Goal: Task Accomplishment & Management: Manage account settings

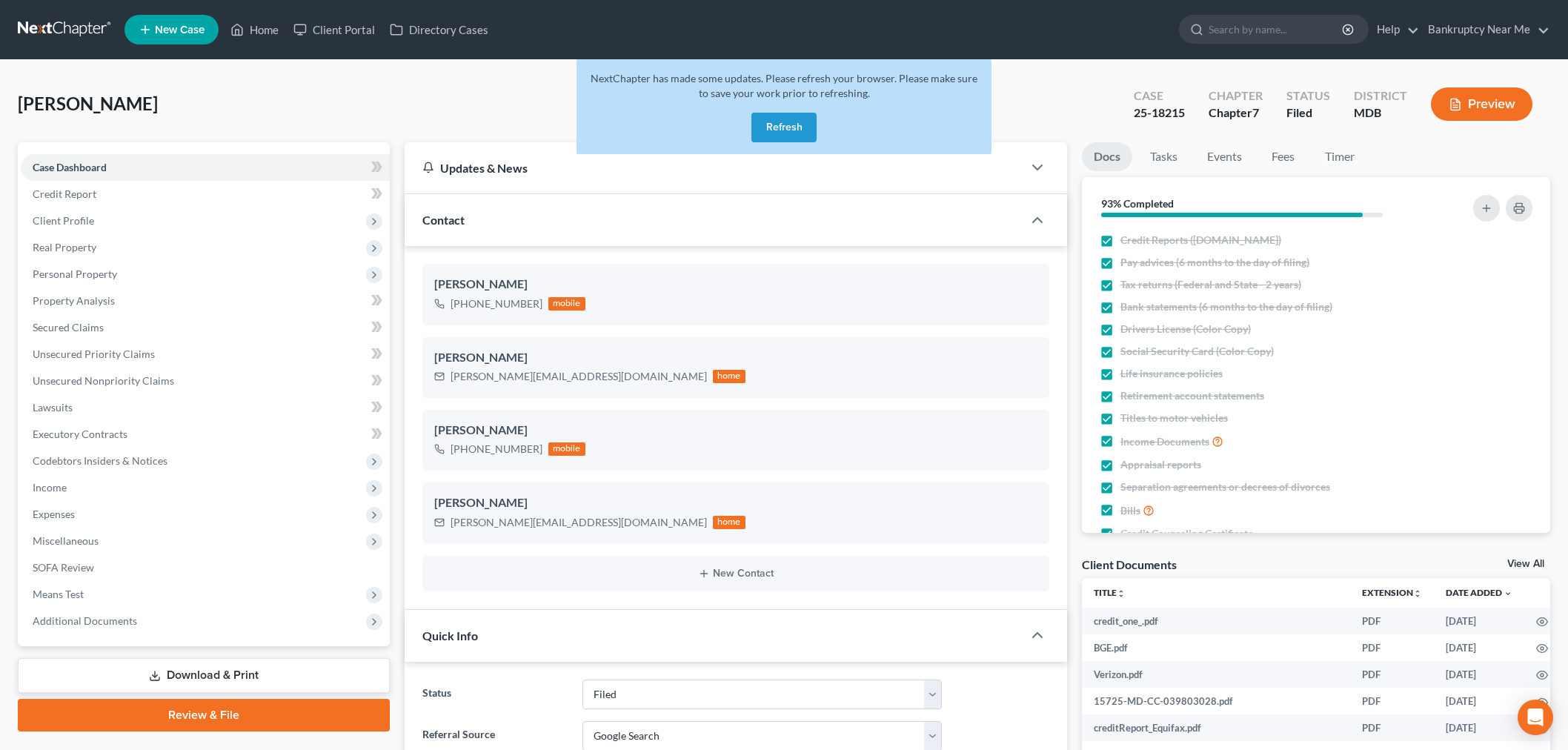
select select "6"
select select "4"
click at [65, 20] on link at bounding box center [65, 29] width 95 height 27
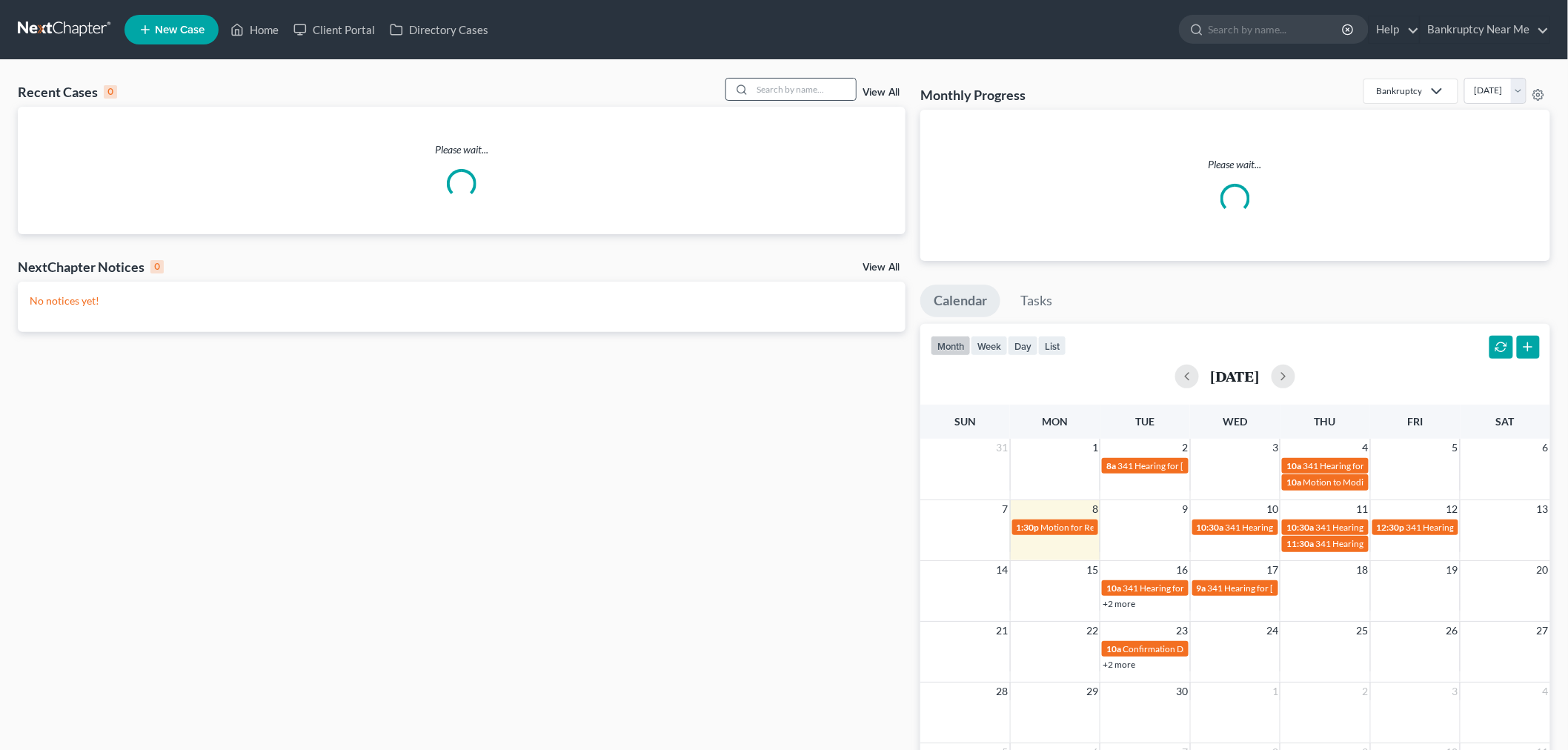
click at [751, 84] on div at bounding box center [739, 89] width 27 height 21
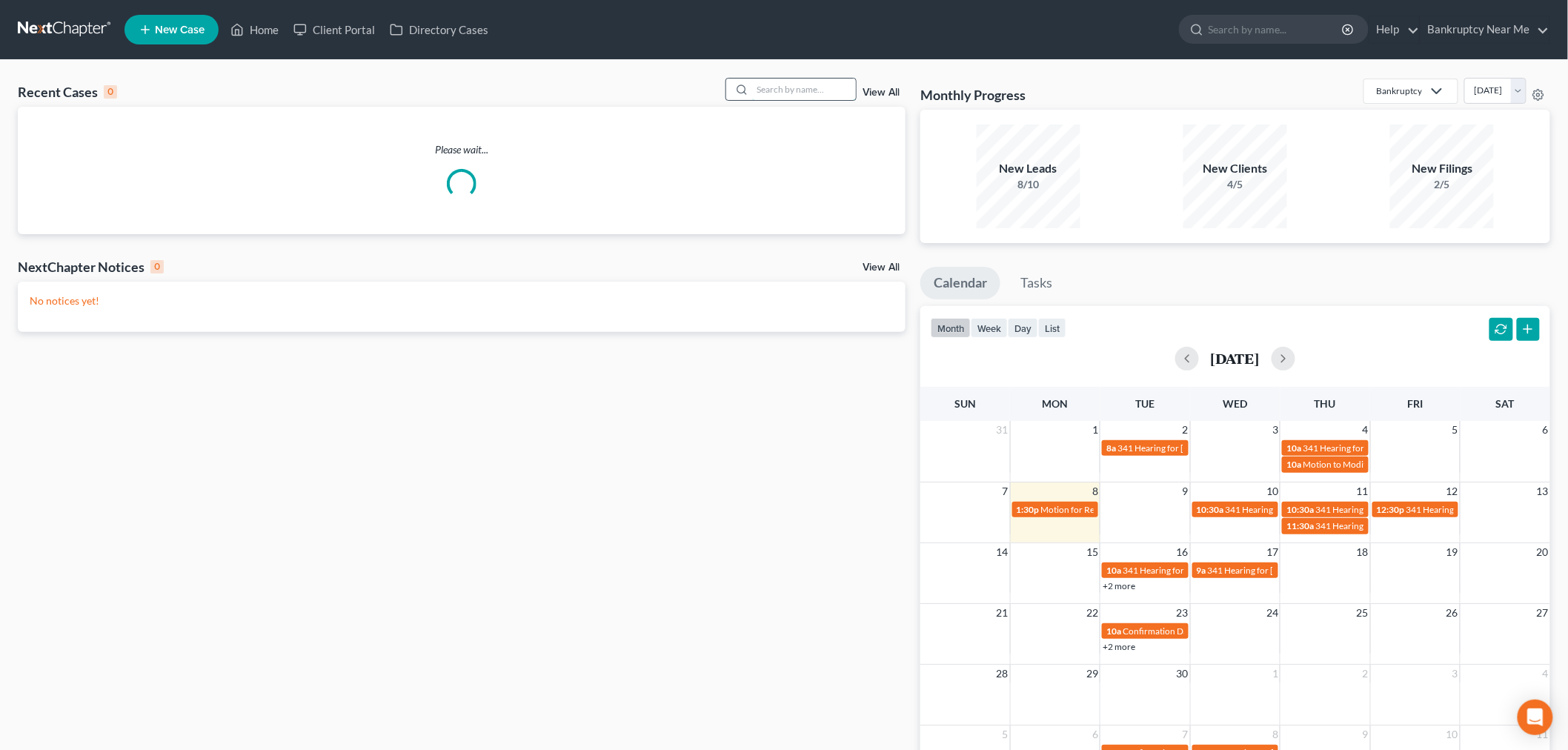
click at [776, 92] on input "search" at bounding box center [804, 89] width 104 height 21
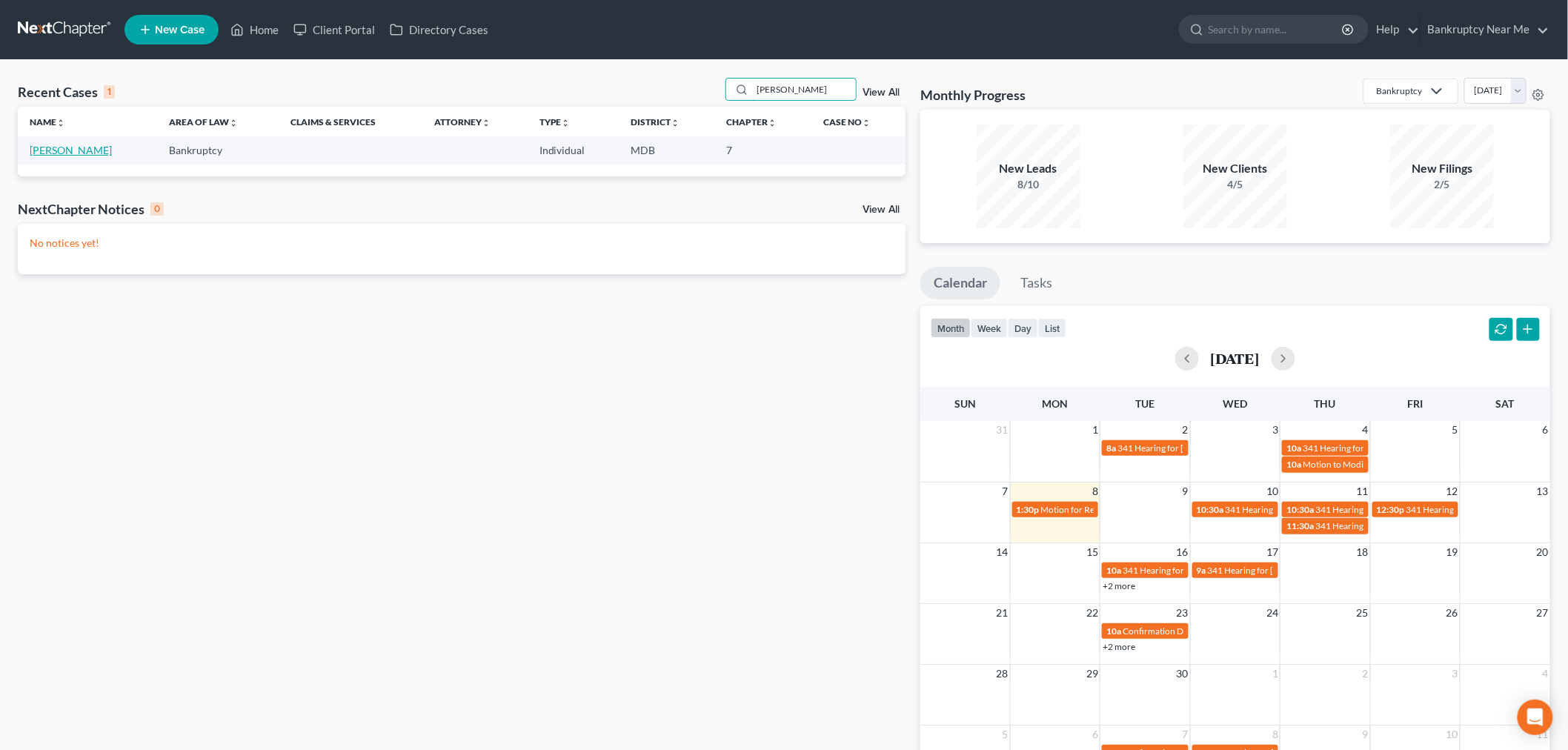
type input "DARRIE"
click at [74, 151] on link "[PERSON_NAME]" at bounding box center [70, 150] width 82 height 12
select select "6"
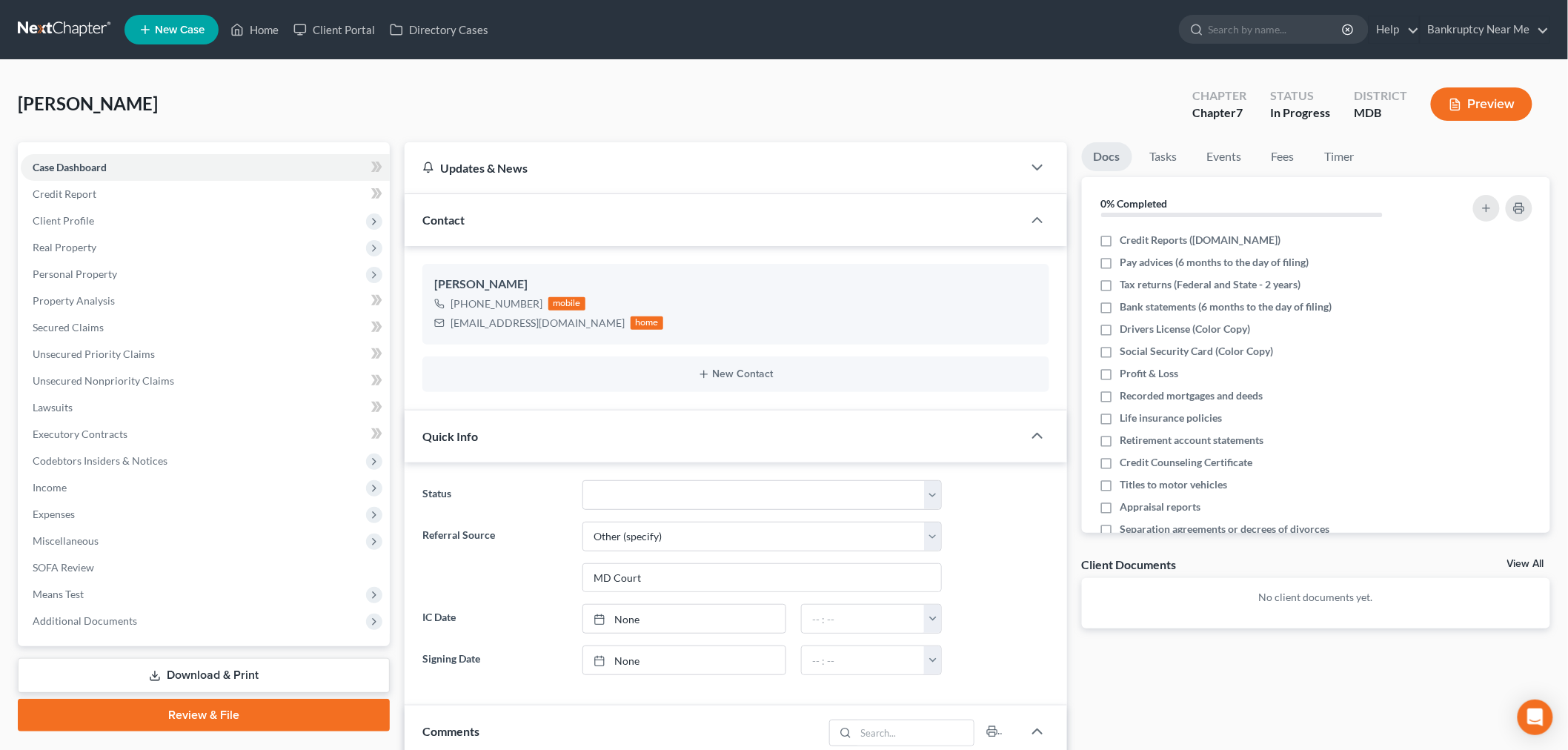
scroll to position [1665, 0]
click at [65, 28] on link at bounding box center [65, 29] width 95 height 27
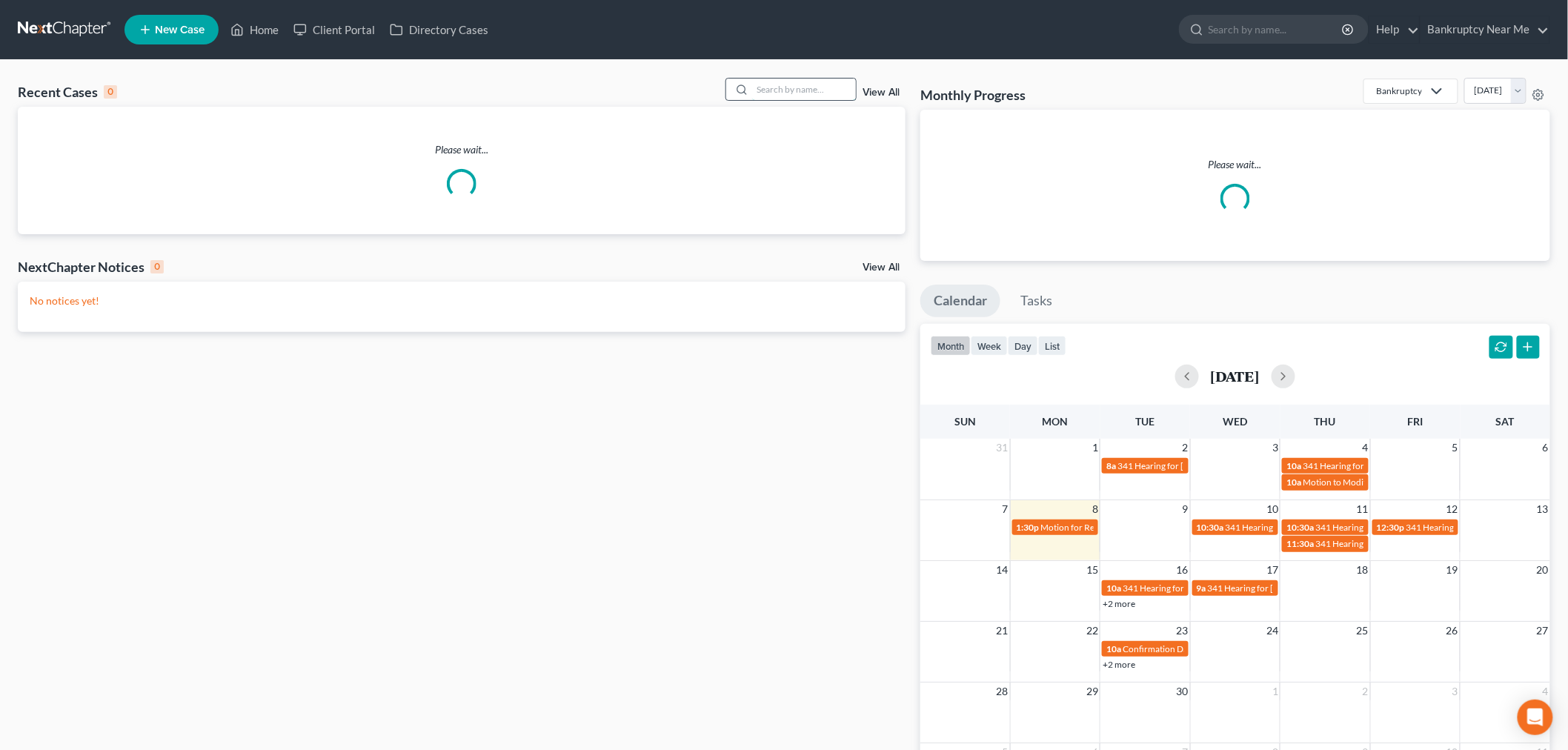
click at [791, 92] on input "search" at bounding box center [804, 89] width 104 height 21
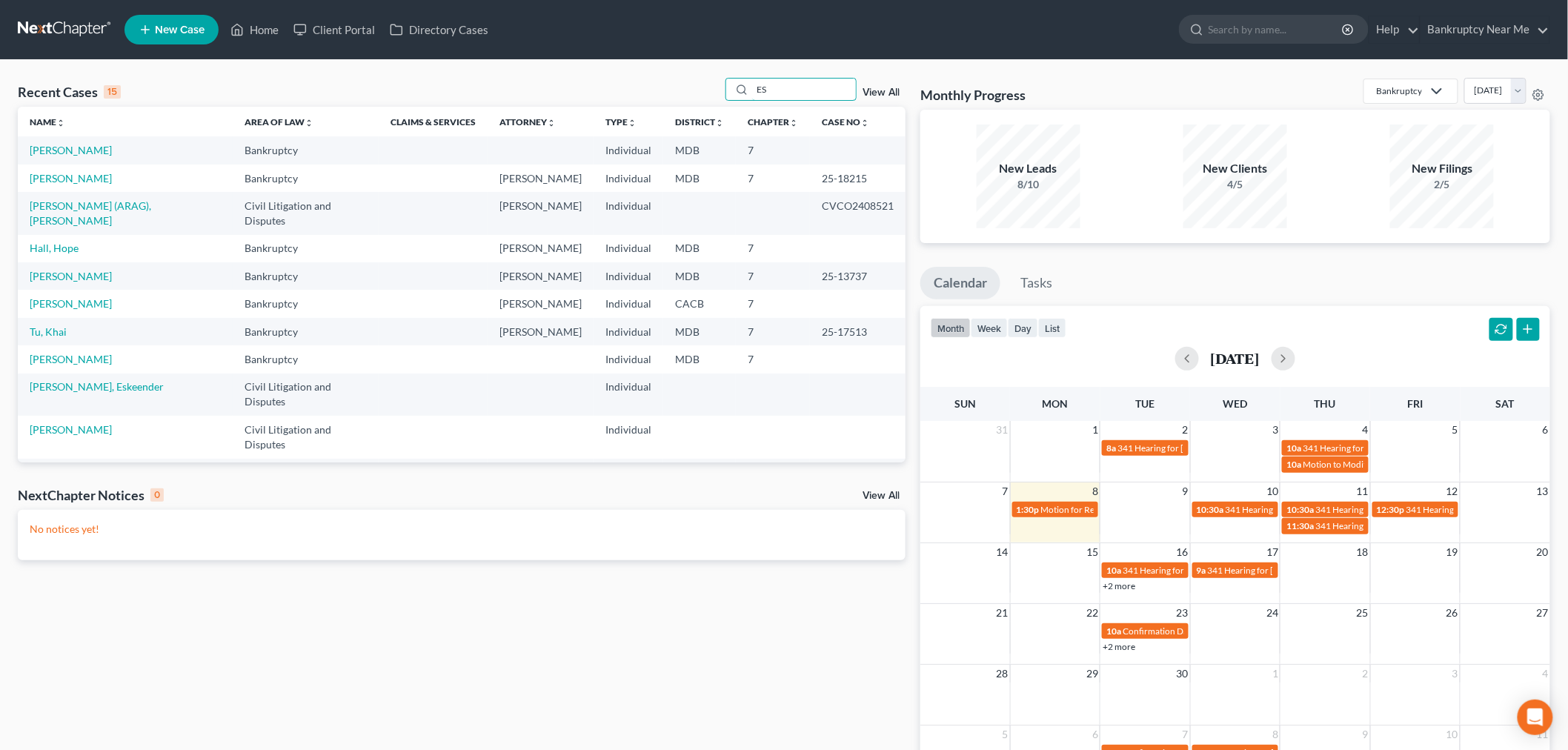
type input "E"
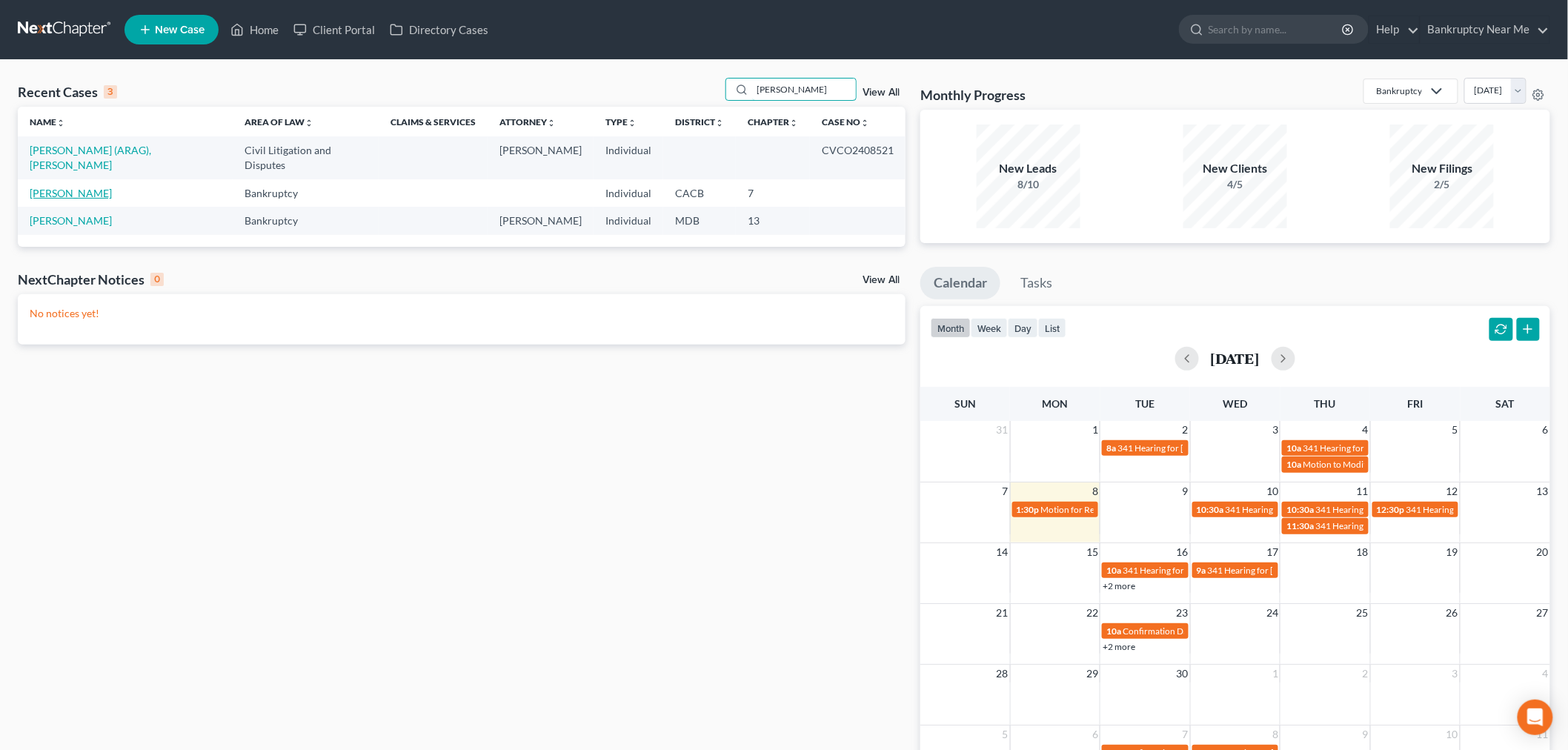
type input "LESLIE"
click at [78, 187] on link "[PERSON_NAME]" at bounding box center [70, 193] width 82 height 12
select select "6"
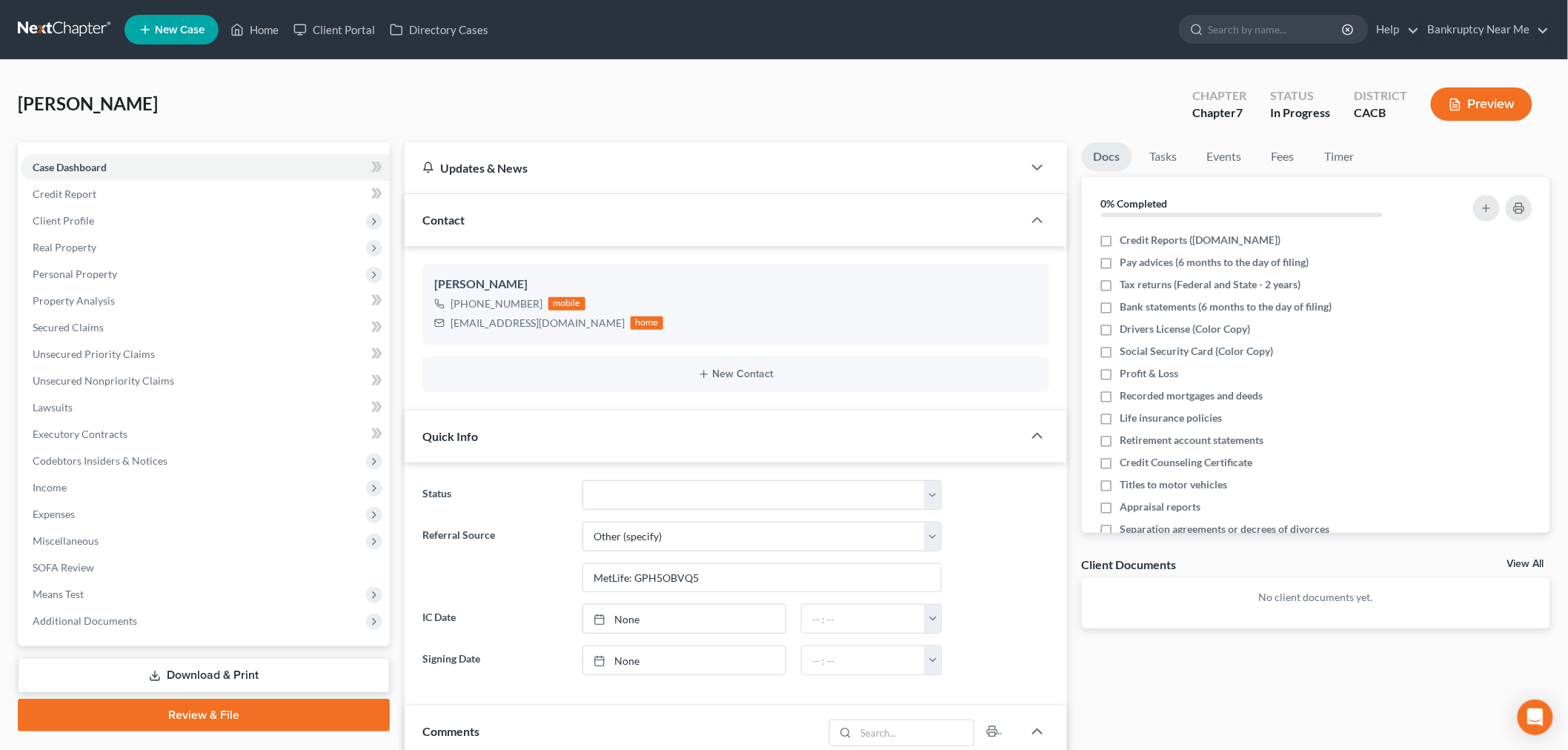
click at [56, 22] on link at bounding box center [65, 29] width 95 height 27
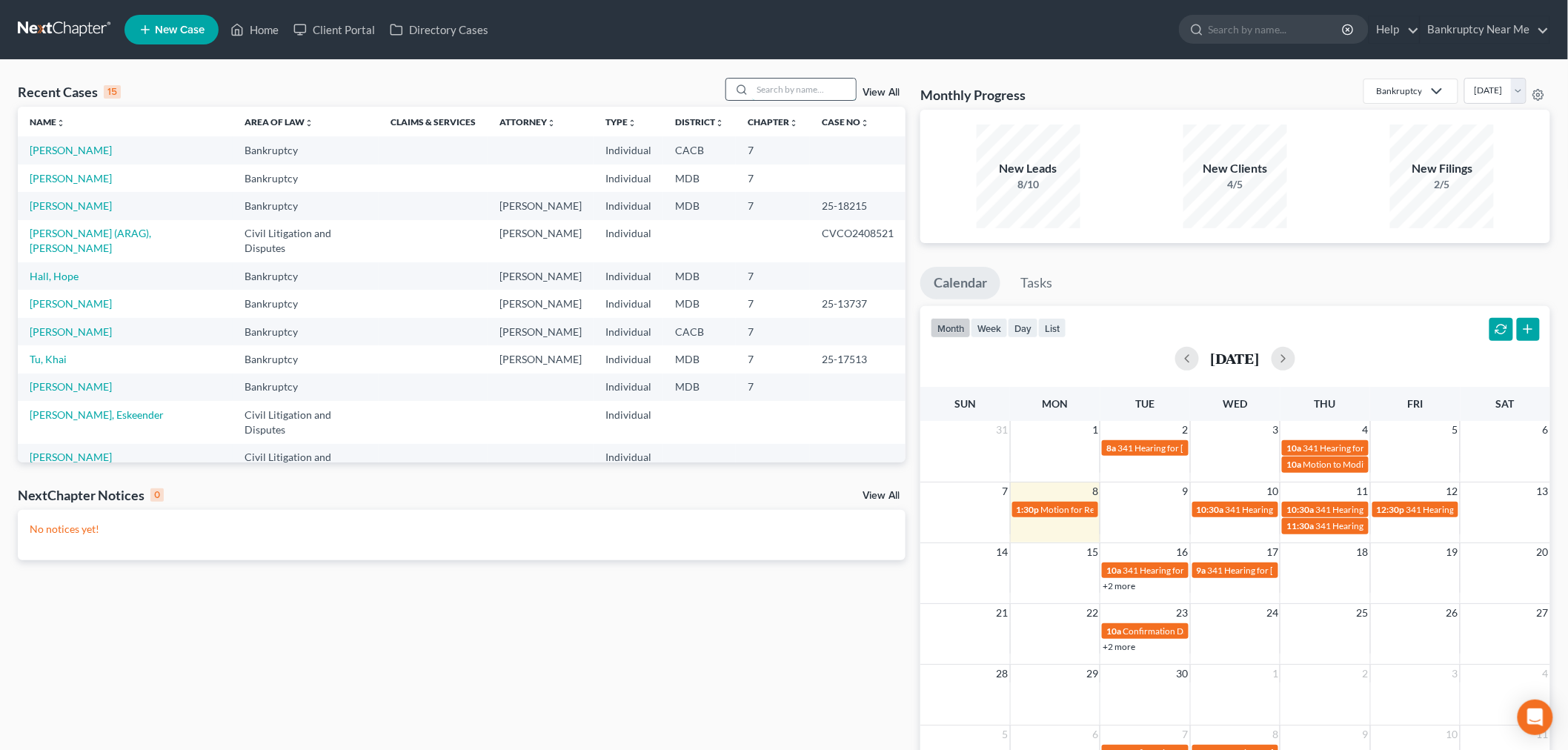
click at [798, 87] on input "search" at bounding box center [804, 89] width 104 height 21
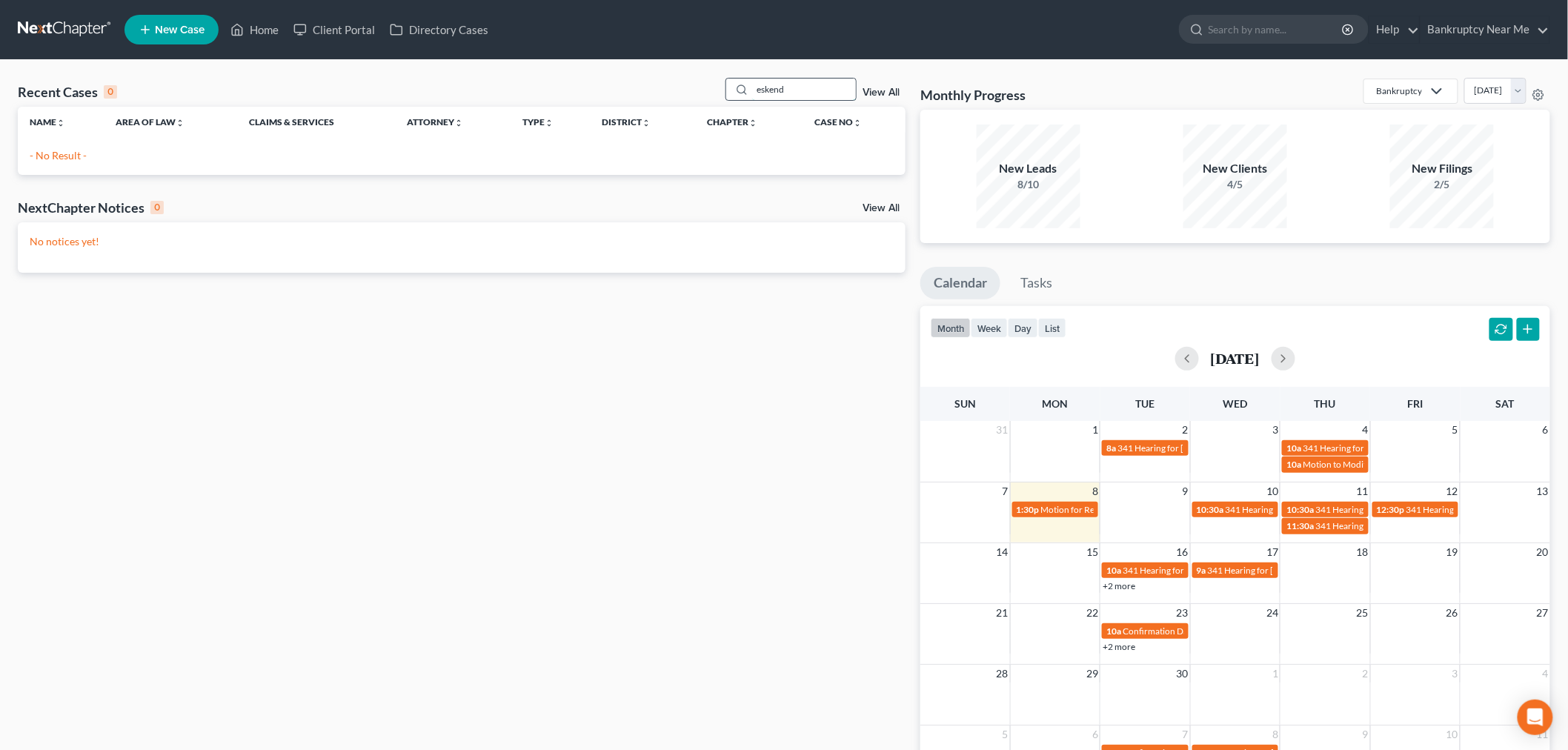
drag, startPoint x: 782, startPoint y: 87, endPoint x: 752, endPoint y: 92, distance: 30.4
click at [752, 92] on div "eskend" at bounding box center [791, 89] width 131 height 23
type input "d"
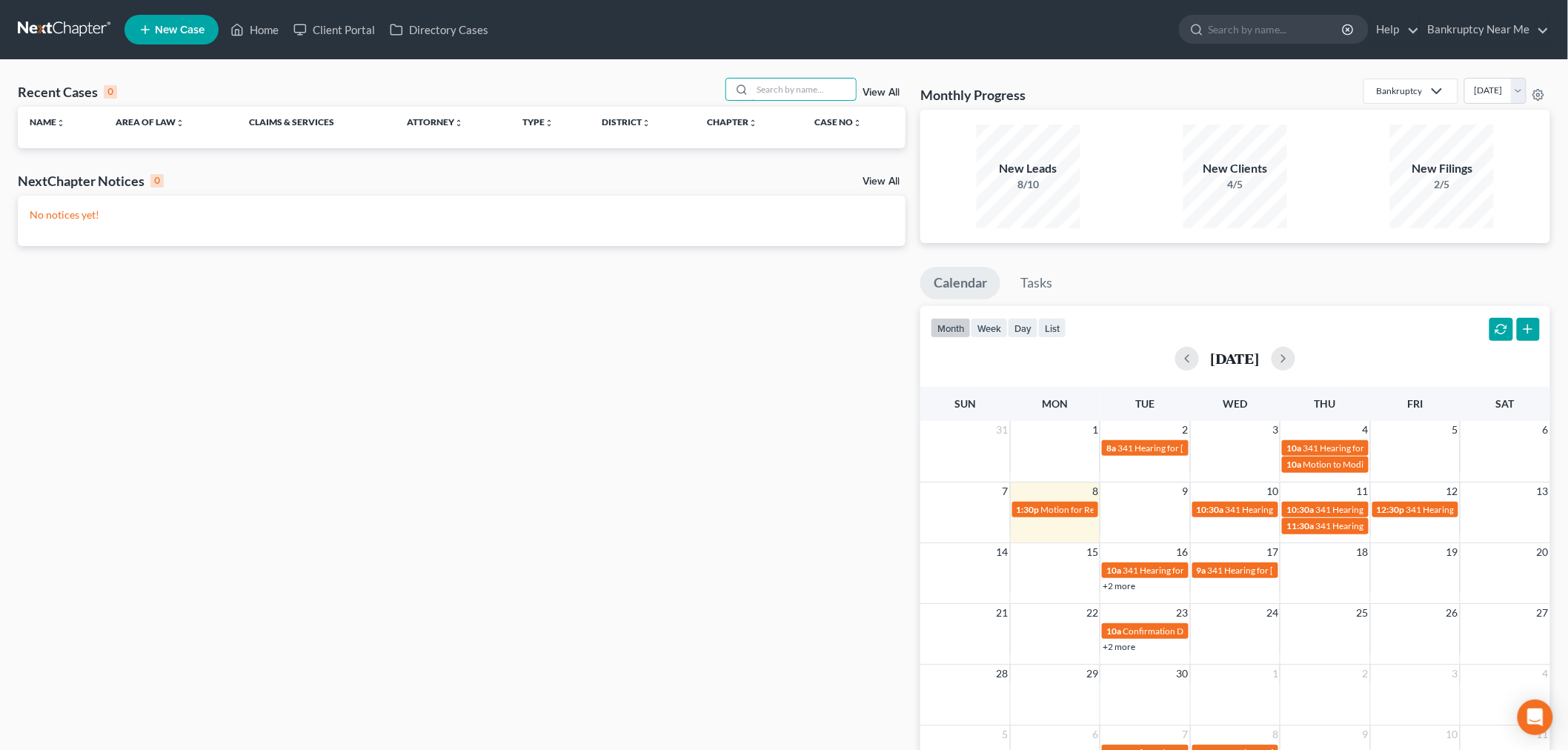
paste input "Sereke"
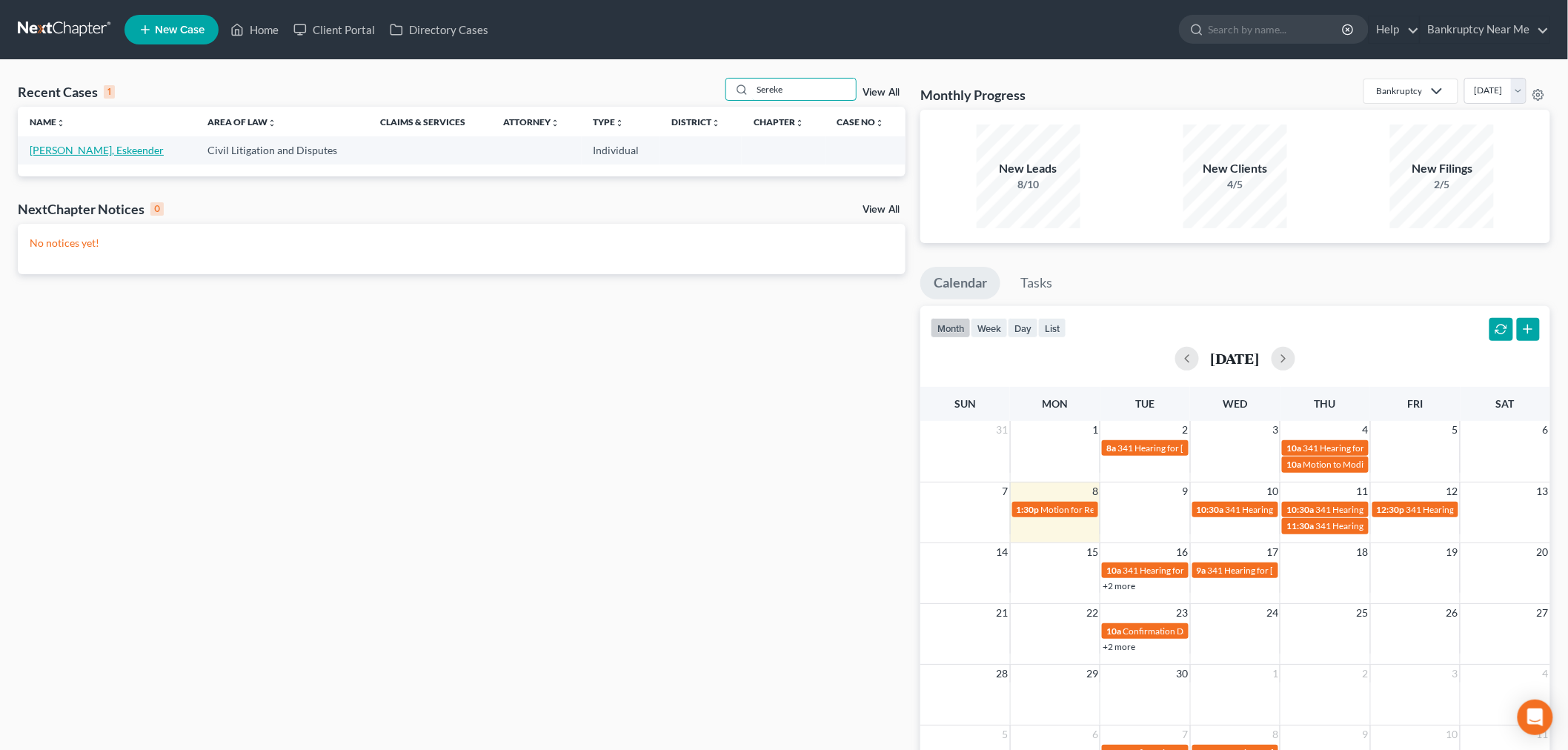
type input "Sereke"
click at [89, 144] on link "[PERSON_NAME], Eskeender" at bounding box center [96, 150] width 134 height 12
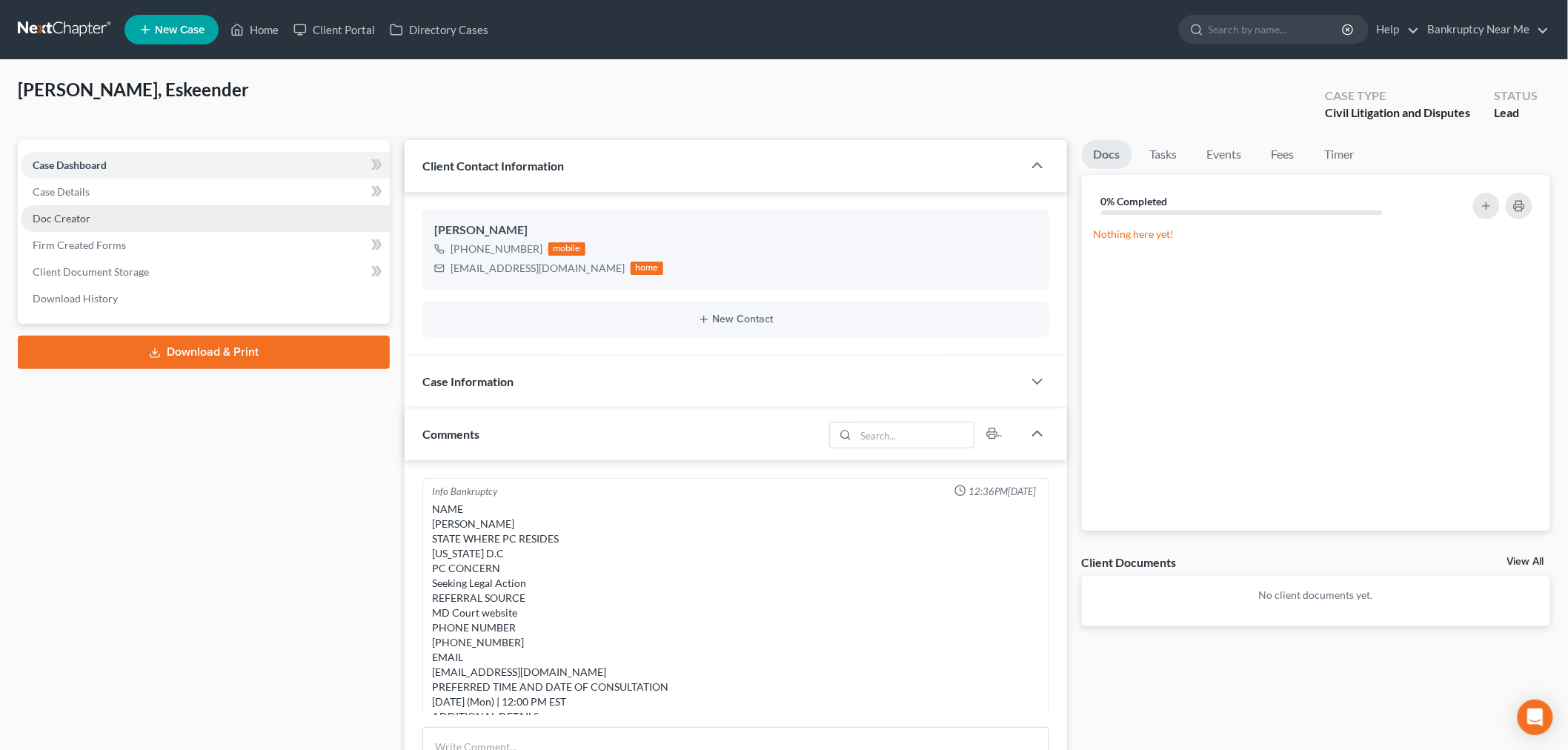
scroll to position [442, 0]
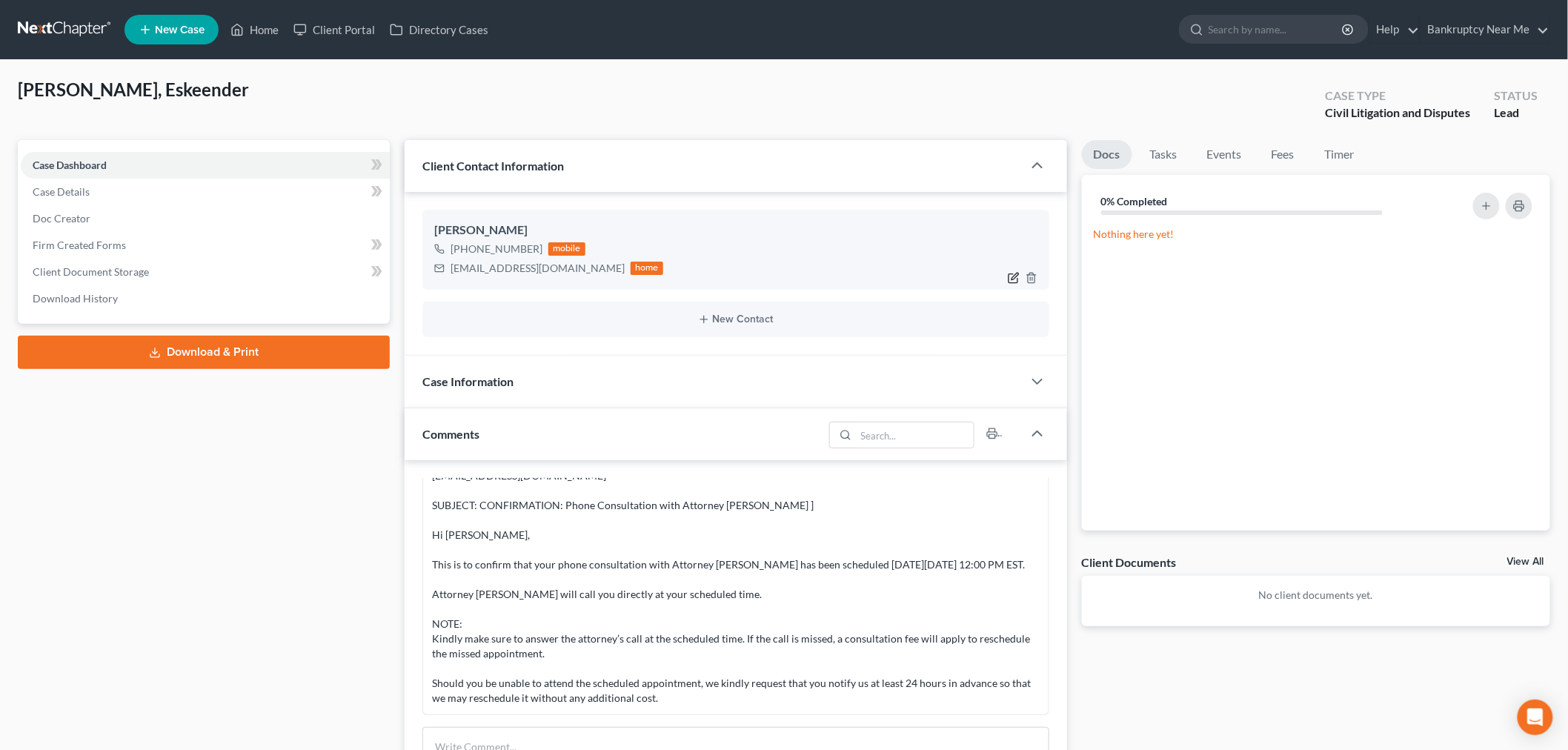
click at [1010, 275] on icon "button" at bounding box center [1013, 279] width 9 height 9
select select "0"
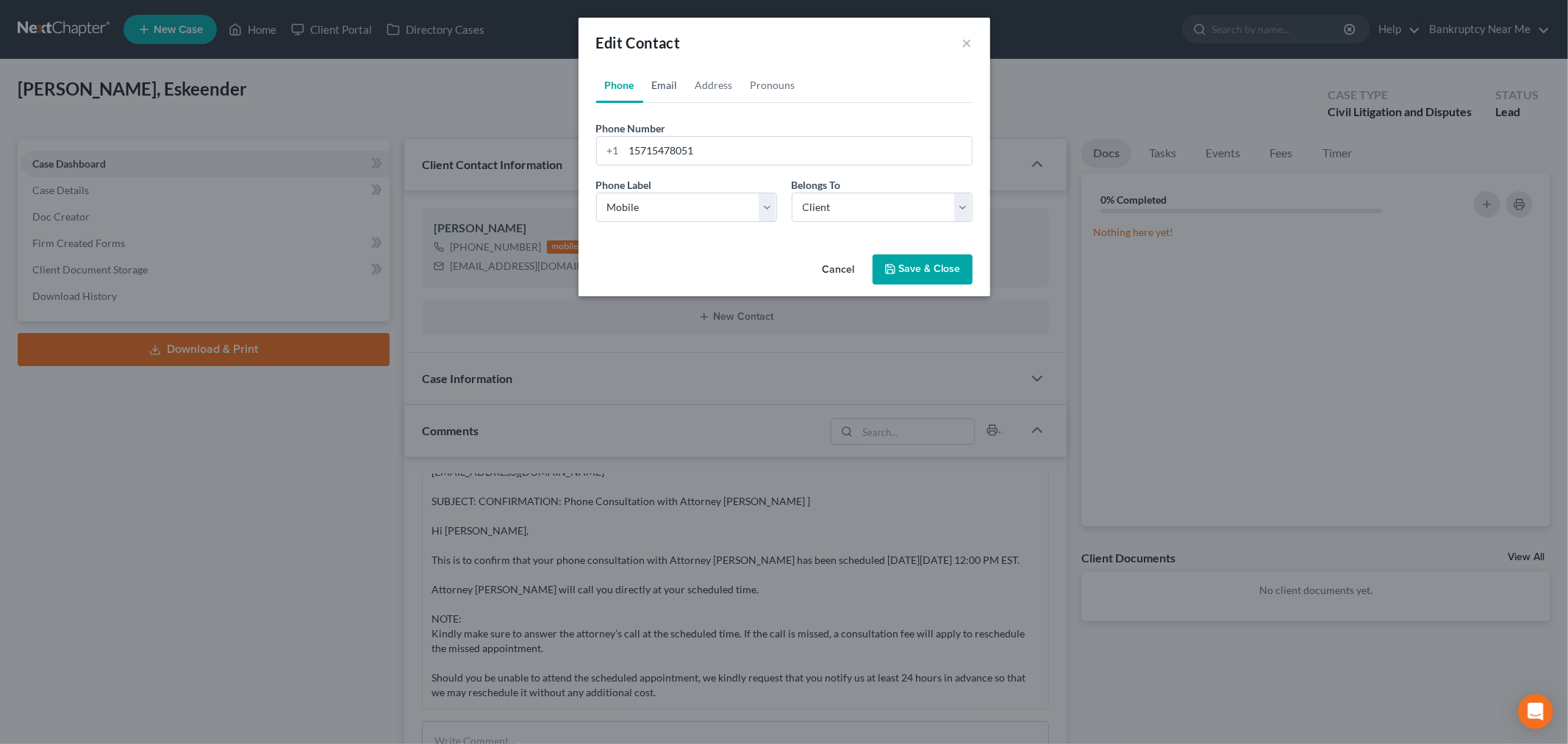
click at [670, 93] on link "Email" at bounding box center [665, 85] width 44 height 36
click at [730, 84] on link "Address" at bounding box center [714, 85] width 55 height 36
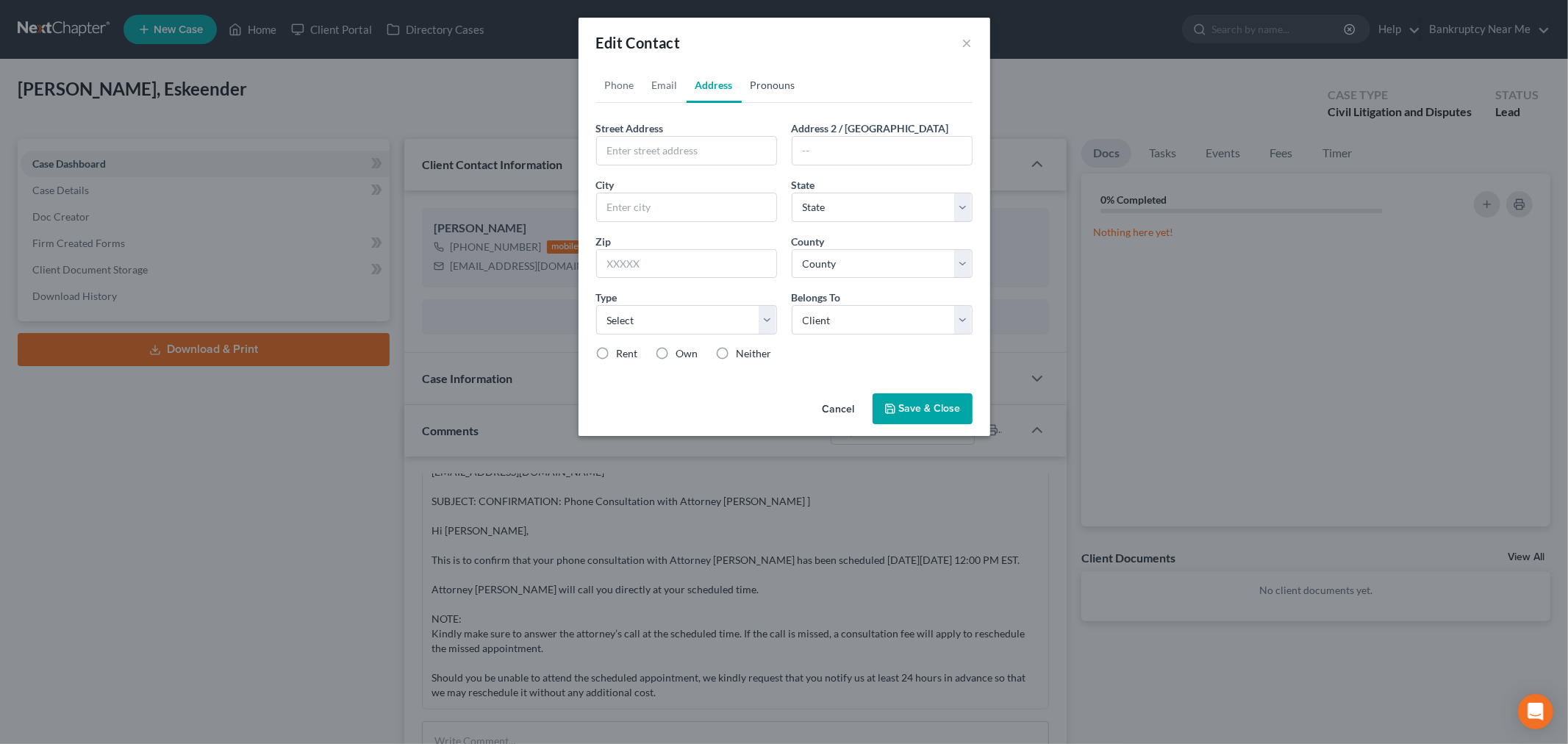
click at [782, 75] on link "Pronouns" at bounding box center [772, 85] width 62 height 36
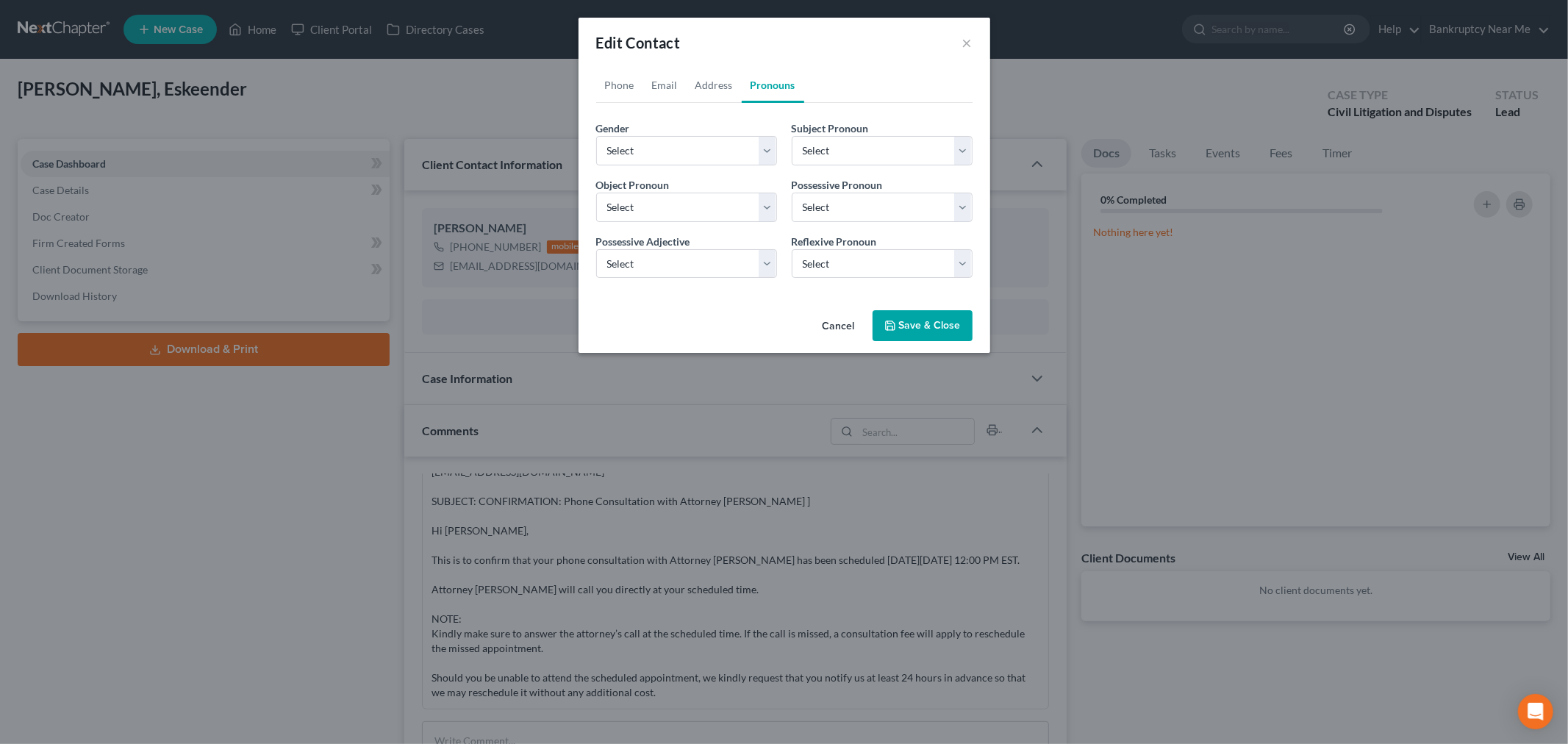
click at [974, 40] on div "Edit Contact ×" at bounding box center [784, 43] width 412 height 50
click at [974, 41] on div "Edit Contact ×" at bounding box center [784, 43] width 412 height 50
click at [951, 41] on div "Edit Contact ×" at bounding box center [784, 43] width 412 height 50
click at [971, 40] on button "×" at bounding box center [968, 43] width 11 height 18
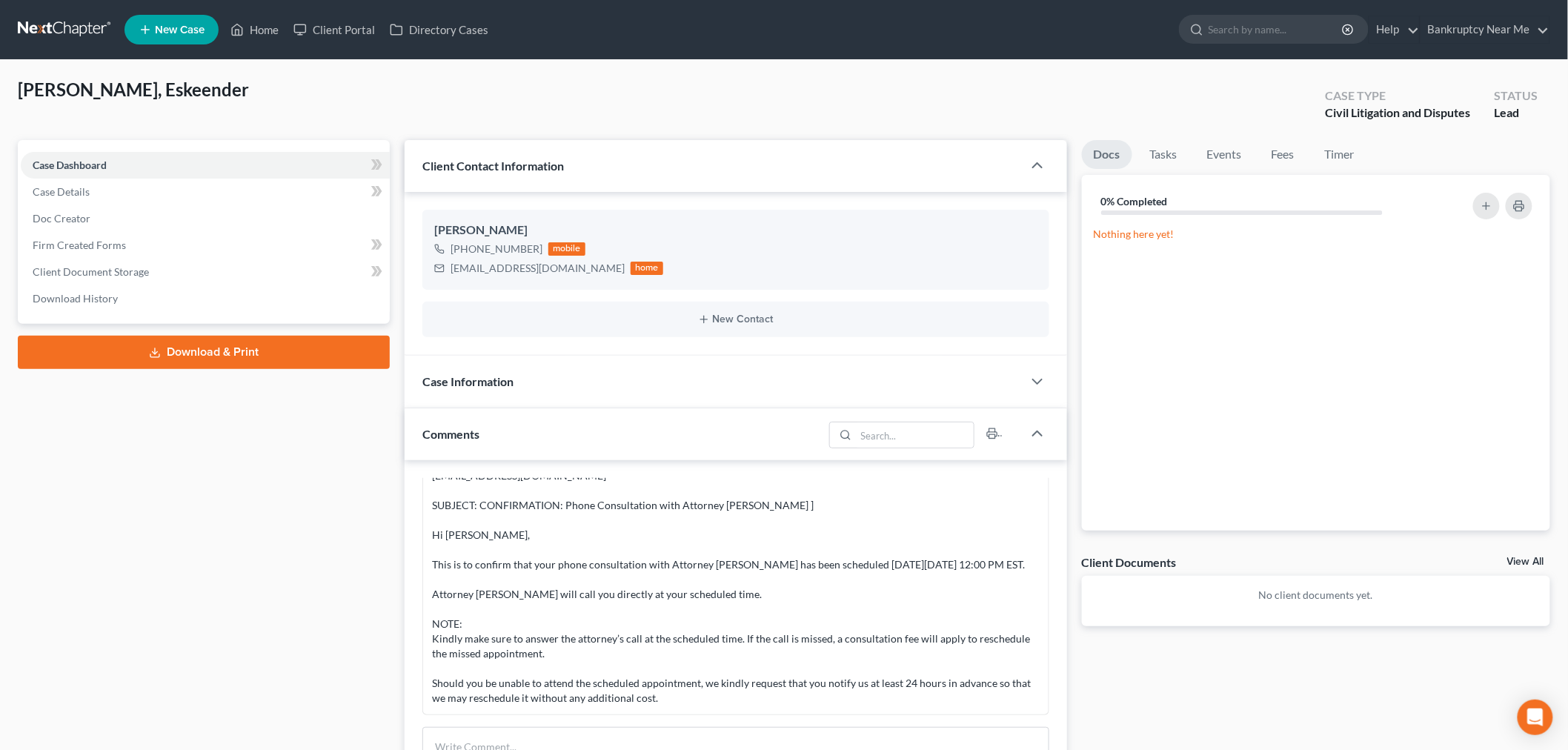
click at [673, 378] on div "Case Information" at bounding box center [713, 381] width 618 height 51
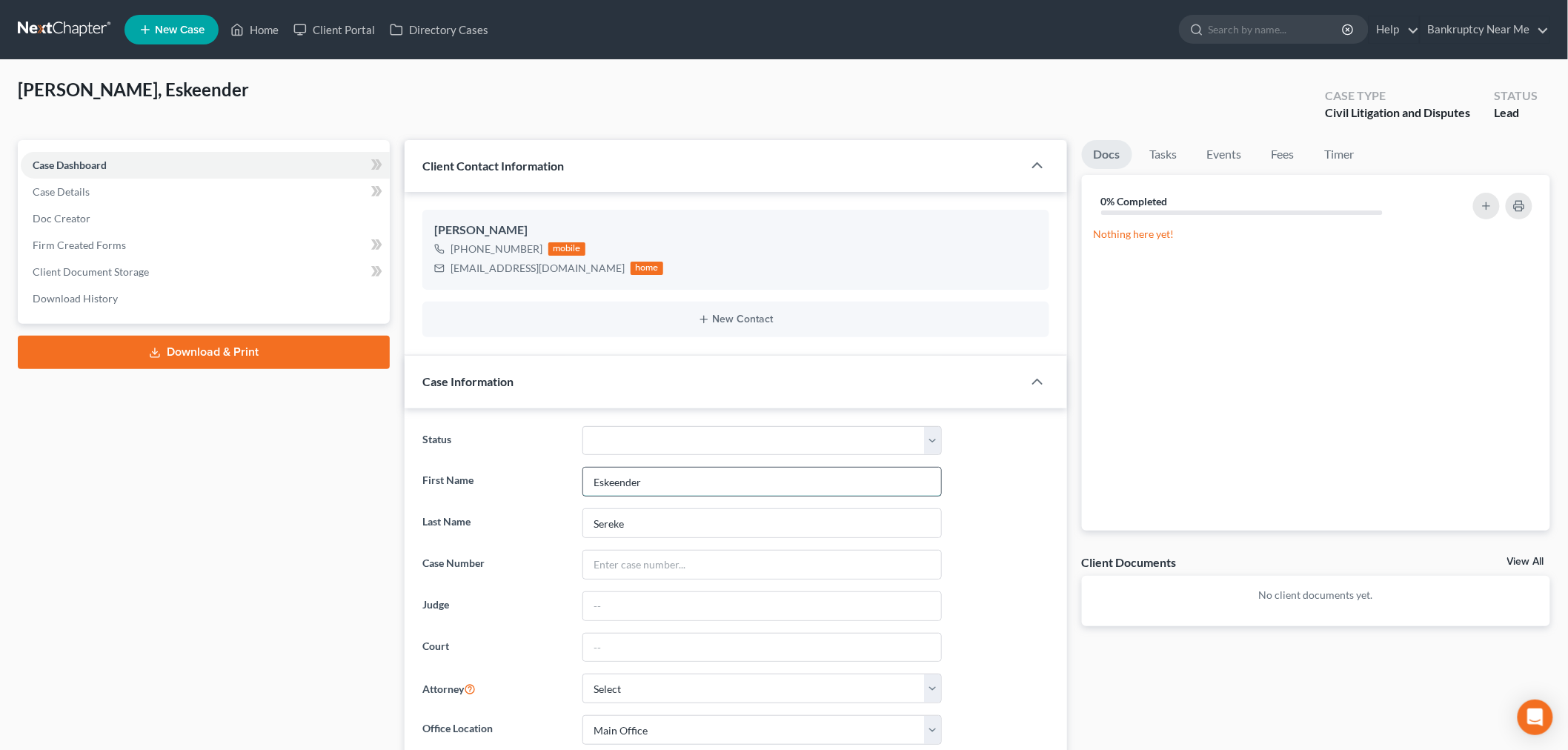
drag, startPoint x: 624, startPoint y: 482, endPoint x: 661, endPoint y: 472, distance: 38.3
click at [623, 482] on input "Eskeender" at bounding box center [762, 481] width 358 height 28
type input "Eskender"
click at [238, 487] on div "Case Dashboard Payments Invoices Payments Payments Case Details Doc Creator" at bounding box center [204, 727] width 387 height 1175
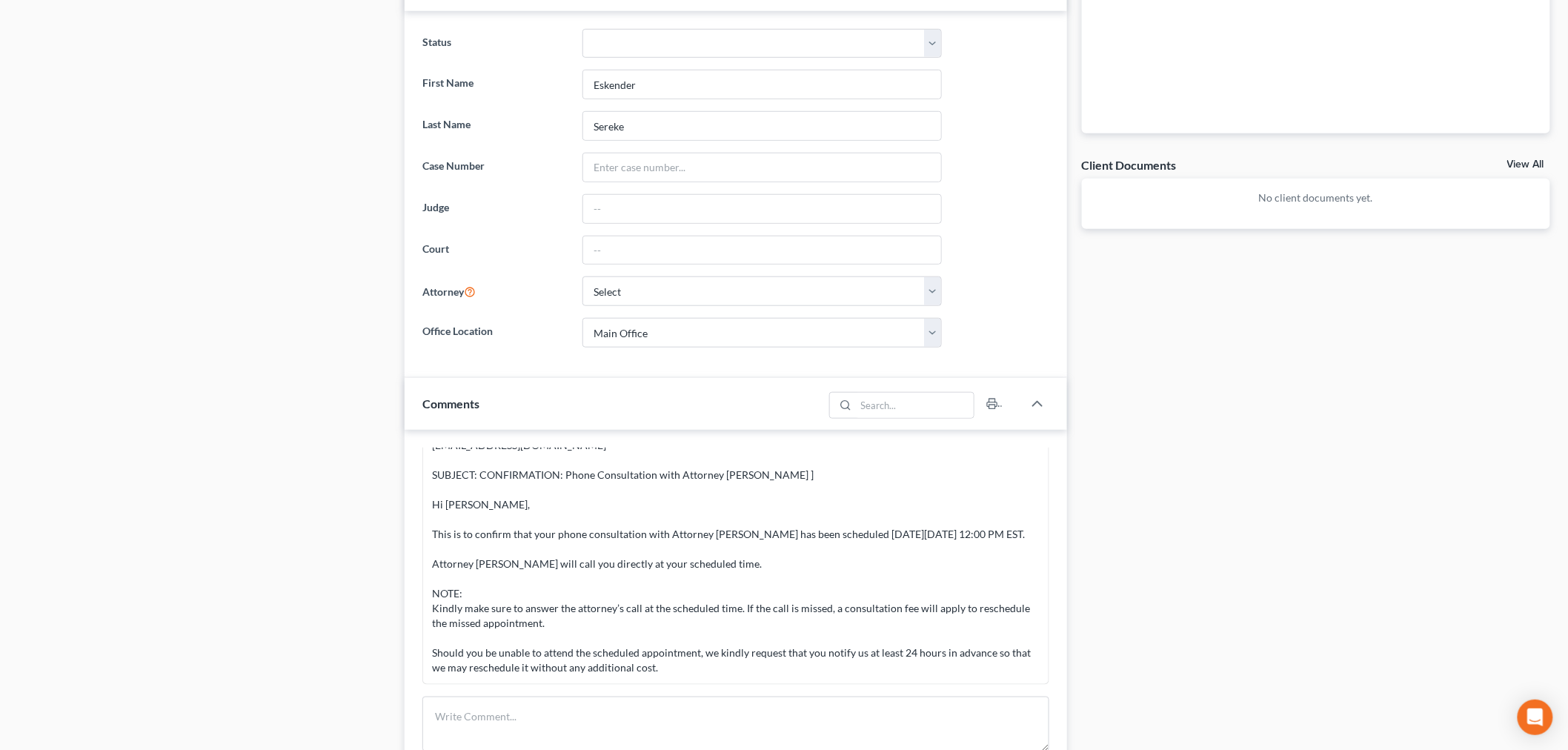
scroll to position [576, 0]
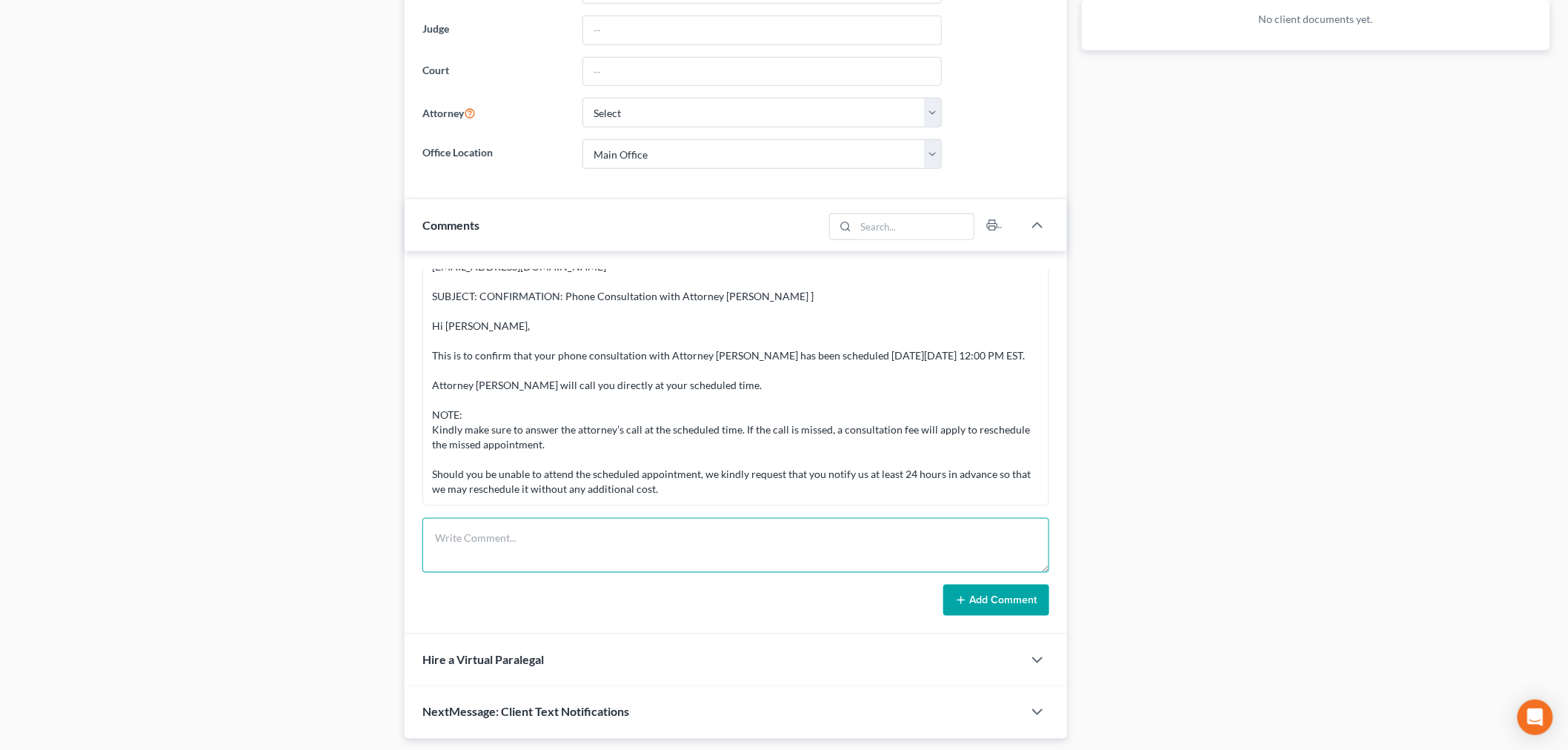
click at [621, 553] on textarea at bounding box center [736, 545] width 627 height 55
click at [543, 538] on textarea "CONSULTATION" at bounding box center [736, 545] width 627 height 55
drag, startPoint x: 746, startPoint y: 552, endPoint x: 756, endPoint y: 554, distance: 10.2
click at [756, 554] on textarea "CONSULTATION CALLED - told him I cannot take his case because he does not live …" at bounding box center [736, 545] width 627 height 55
click at [856, 566] on textarea "CONSULTATION CALLED - told him I cannot take his case because he does not live …" at bounding box center [736, 545] width 627 height 55
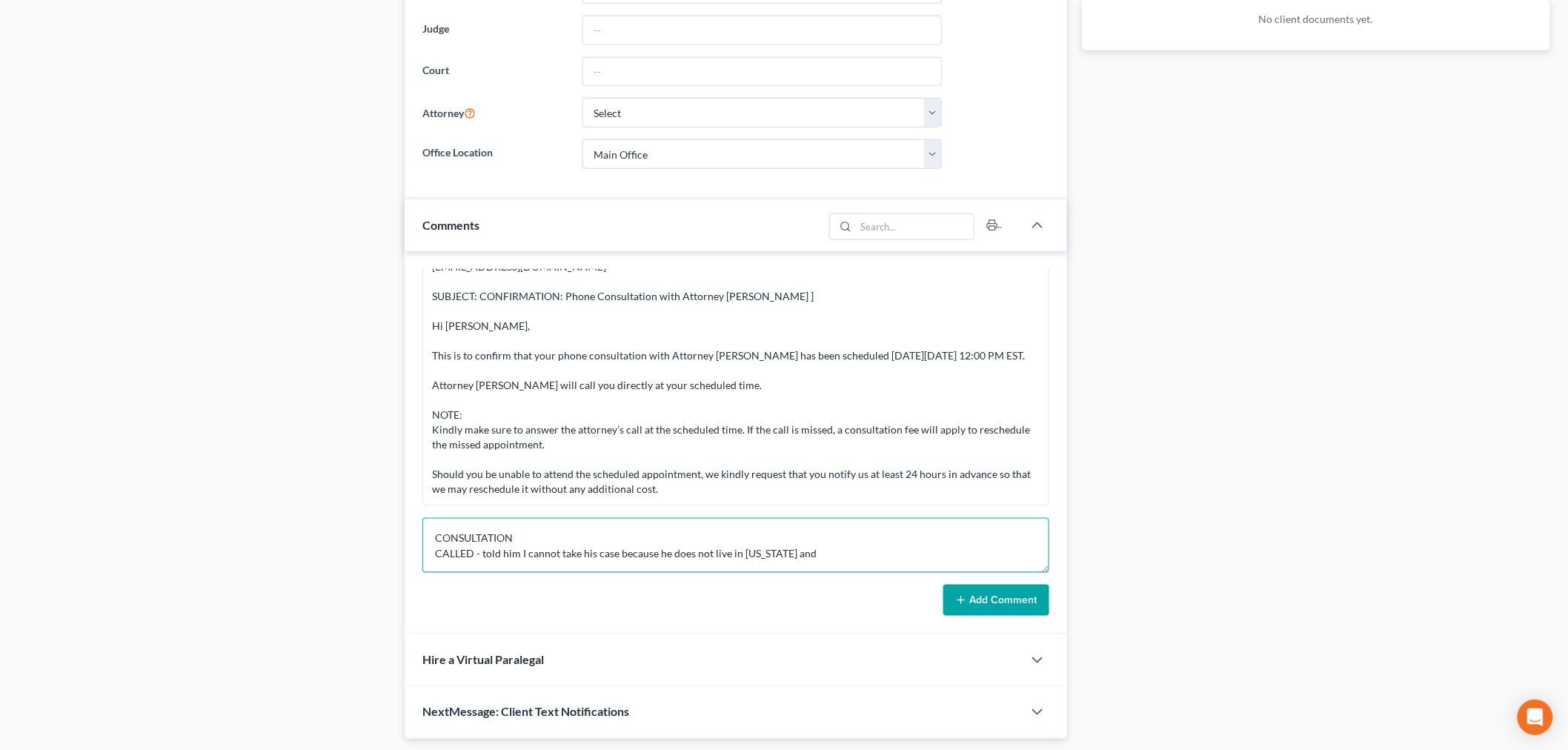
click at [852, 554] on textarea "CONSULTATION CALLED - told him I cannot take his case because he does not live …" at bounding box center [736, 545] width 627 height 55
click at [1046, 566] on textarea "CONSULTATION CALLED - told him I cannot take his case because he does not live …" at bounding box center [736, 545] width 627 height 55
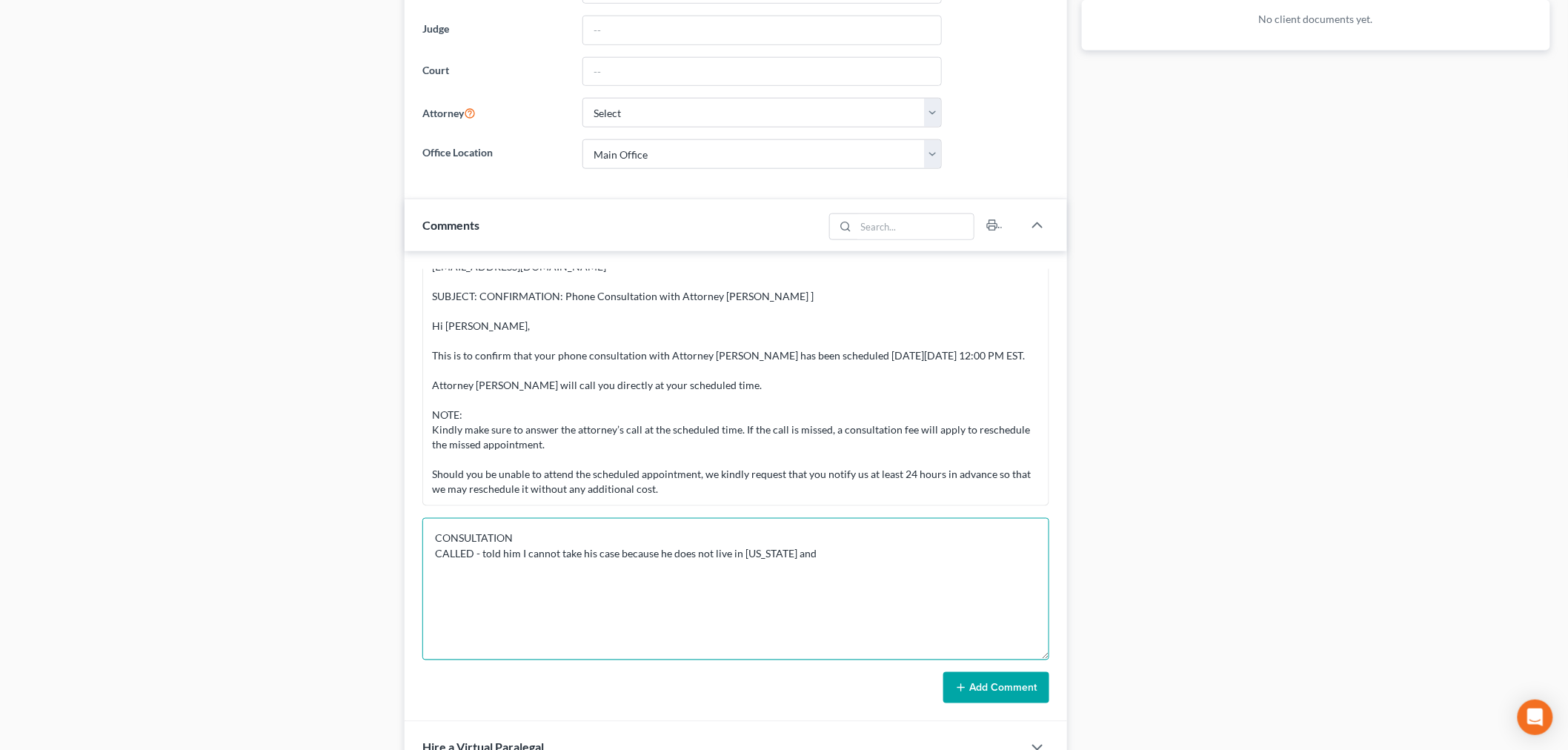
drag, startPoint x: 1040, startPoint y: 568, endPoint x: 1020, endPoint y: 656, distance: 90.2
click at [1020, 656] on textarea "CONSULTATION CALLED - told him I cannot take his case because he does not live …" at bounding box center [736, 589] width 627 height 142
click at [868, 558] on textarea "CONSULTATION CALLED - told him I cannot take his case because he does not live …" at bounding box center [736, 589] width 627 height 142
drag, startPoint x: 866, startPoint y: 556, endPoint x: 667, endPoint y: 555, distance: 199.0
click at [667, 555] on textarea "CONSULTATION CALLED - told him I cannot take his case because he does not live …" at bounding box center [736, 589] width 627 height 142
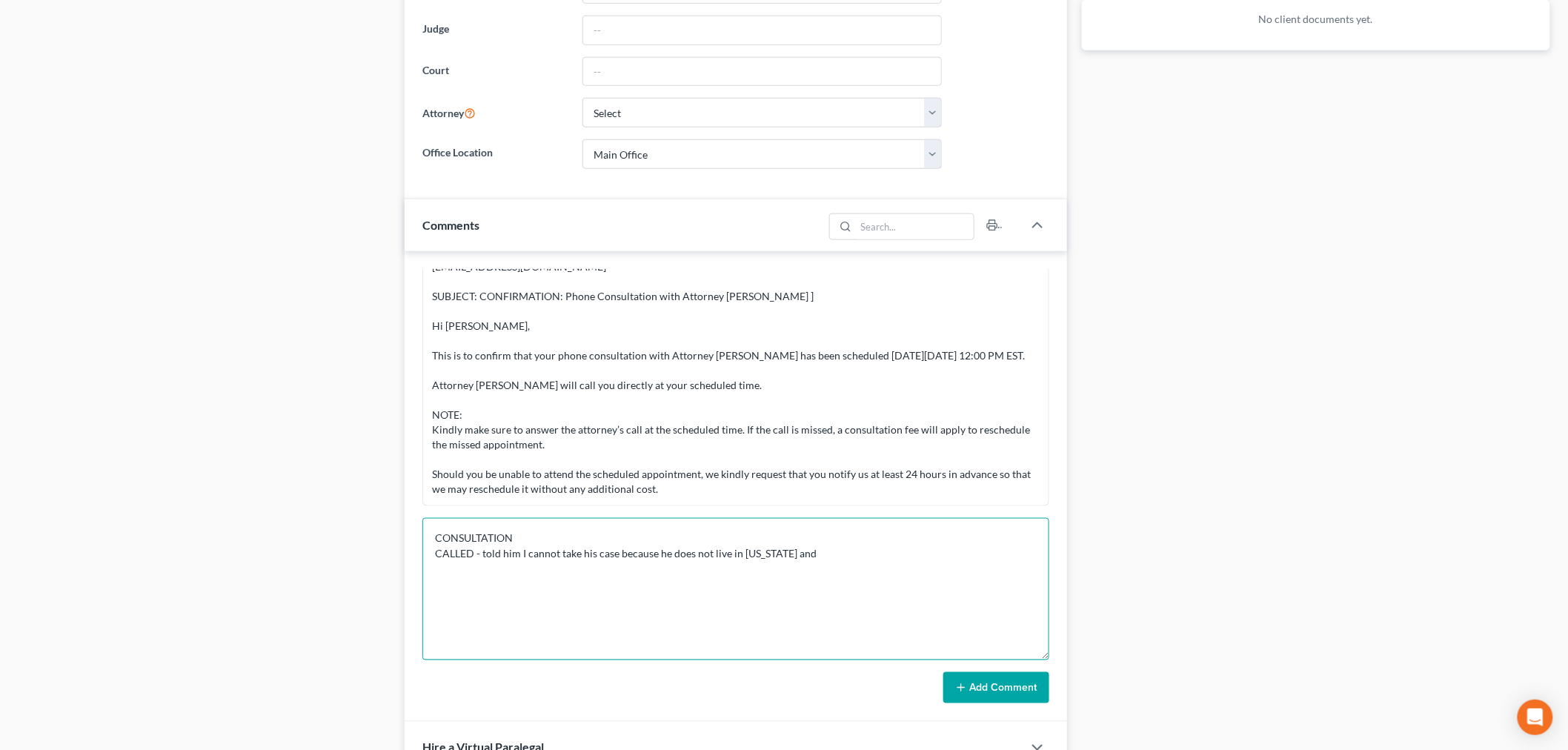
click at [667, 555] on textarea "CONSULTATION CALLED - told him I cannot take his case because he does not live …" at bounding box center [736, 589] width 627 height 142
drag, startPoint x: 810, startPoint y: 553, endPoint x: 656, endPoint y: 560, distance: 154.2
click at [656, 560] on textarea "CONSULTATION CALLED - told him I cannot take his case because he does not live …" at bounding box center [736, 589] width 627 height 142
type textarea "CONSULTATION CALLED - told him I cannot take his case because I do not represen…"
click at [1026, 697] on button "Add Comment" at bounding box center [996, 688] width 106 height 31
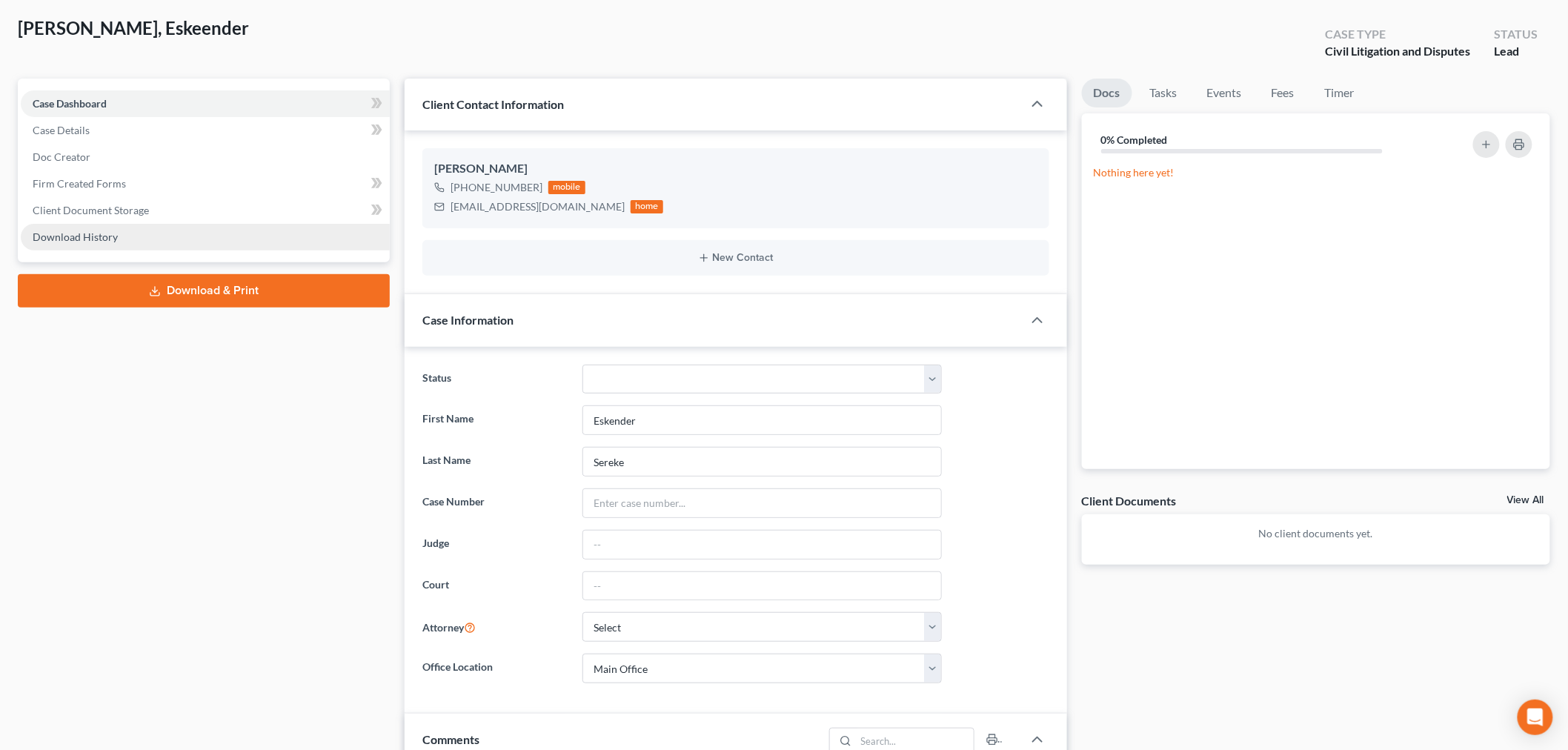
scroll to position [0, 0]
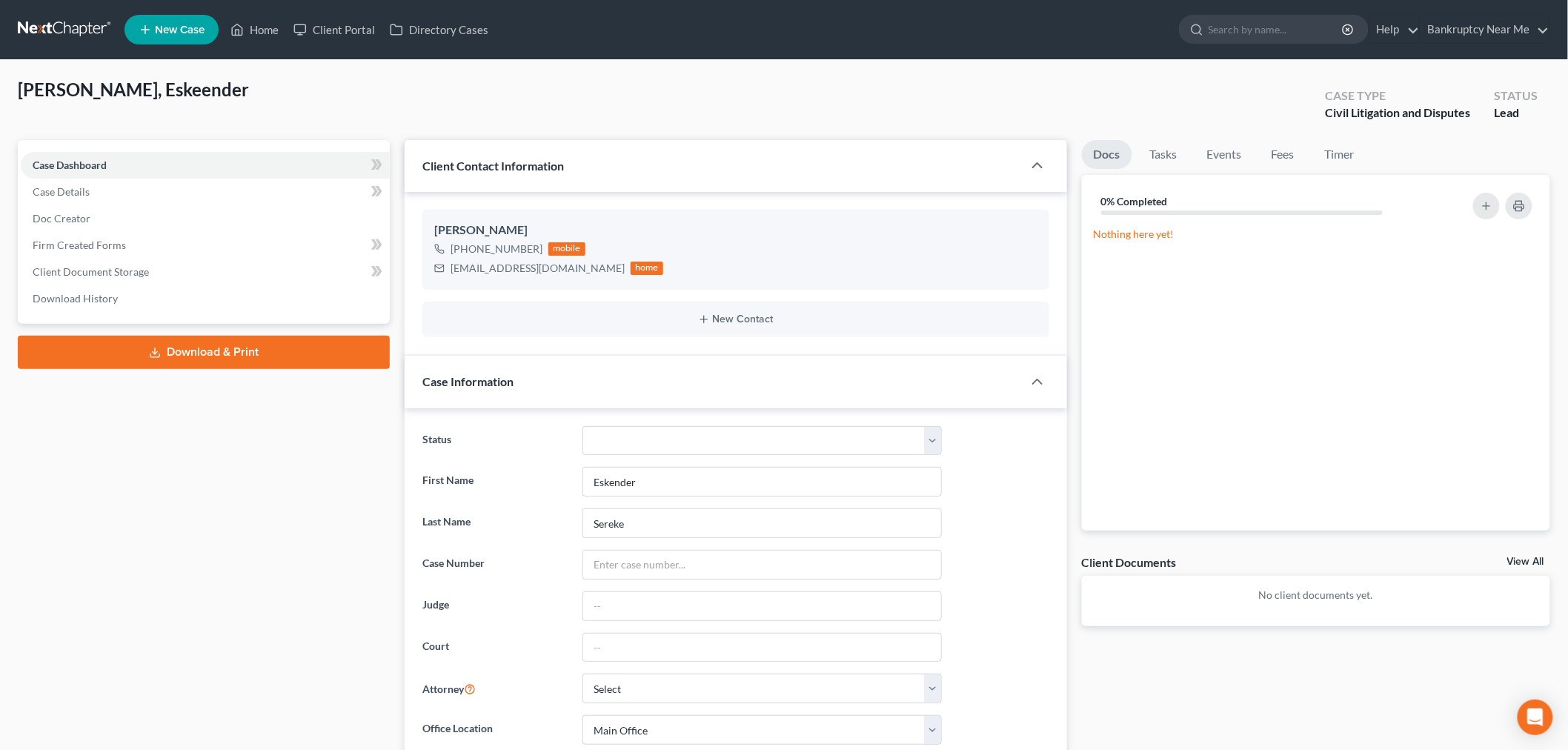
click at [75, 33] on link at bounding box center [65, 29] width 95 height 27
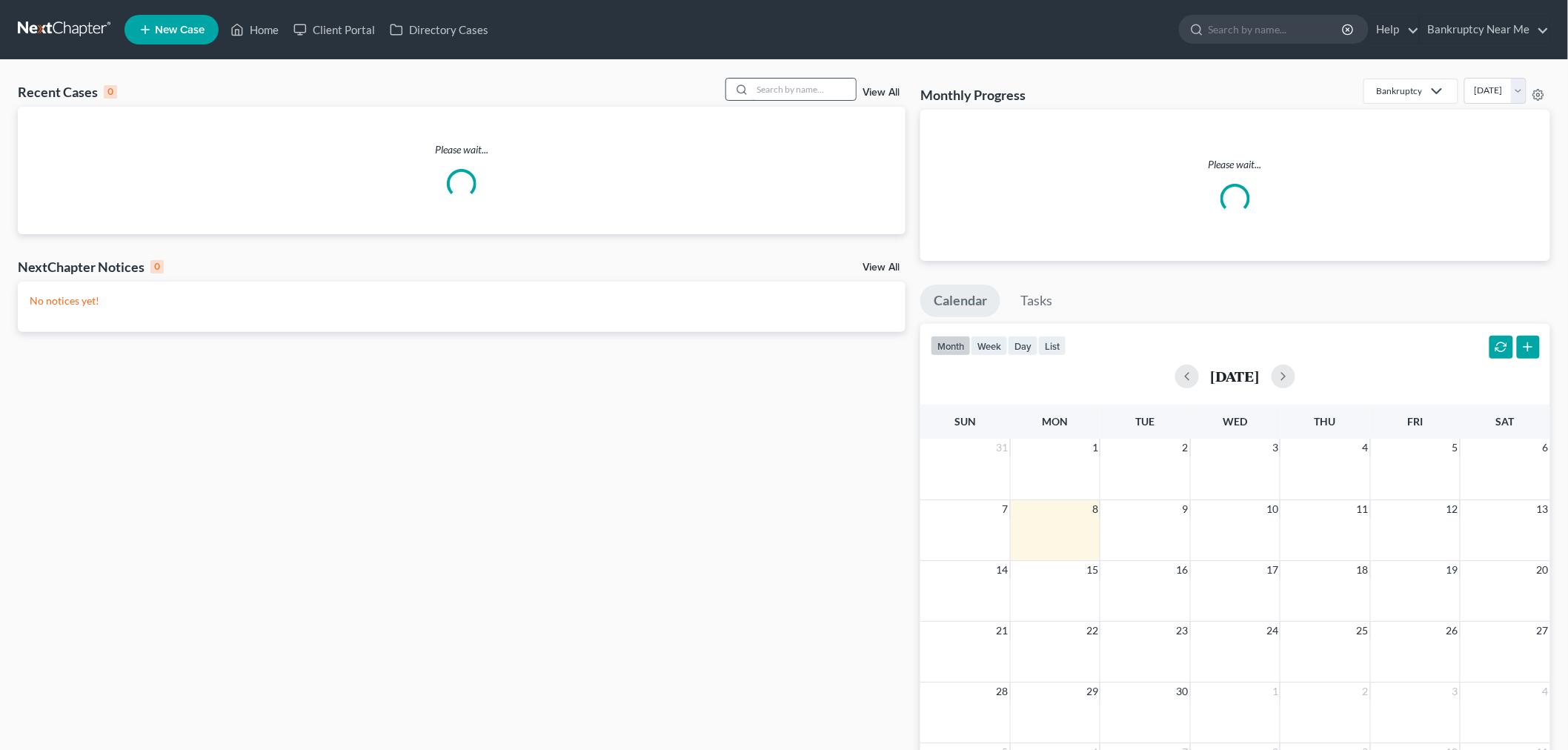
click at [822, 92] on input "search" at bounding box center [804, 89] width 104 height 21
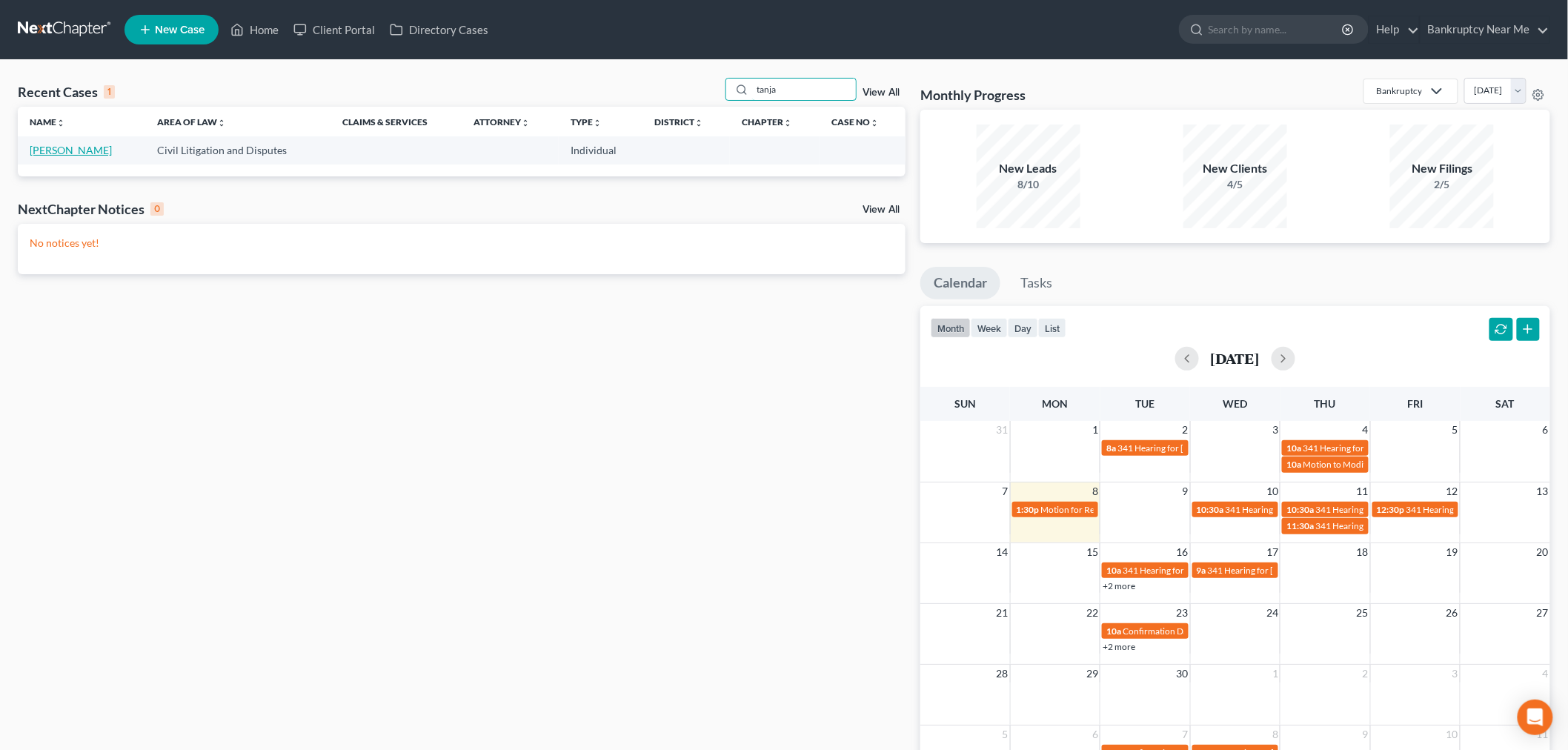
type input "tanja"
click at [69, 153] on link "[PERSON_NAME]" at bounding box center [70, 150] width 82 height 12
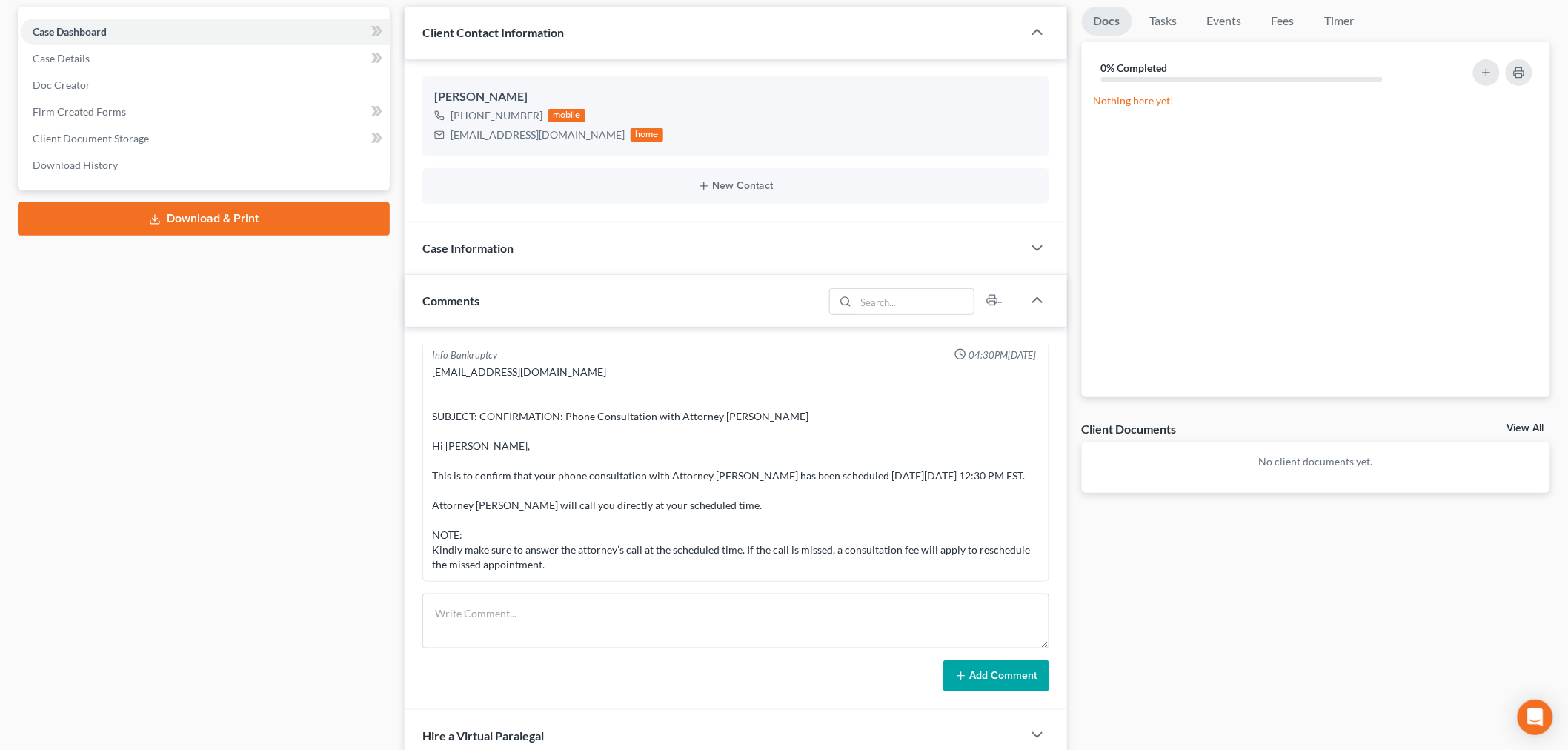
scroll to position [253, 0]
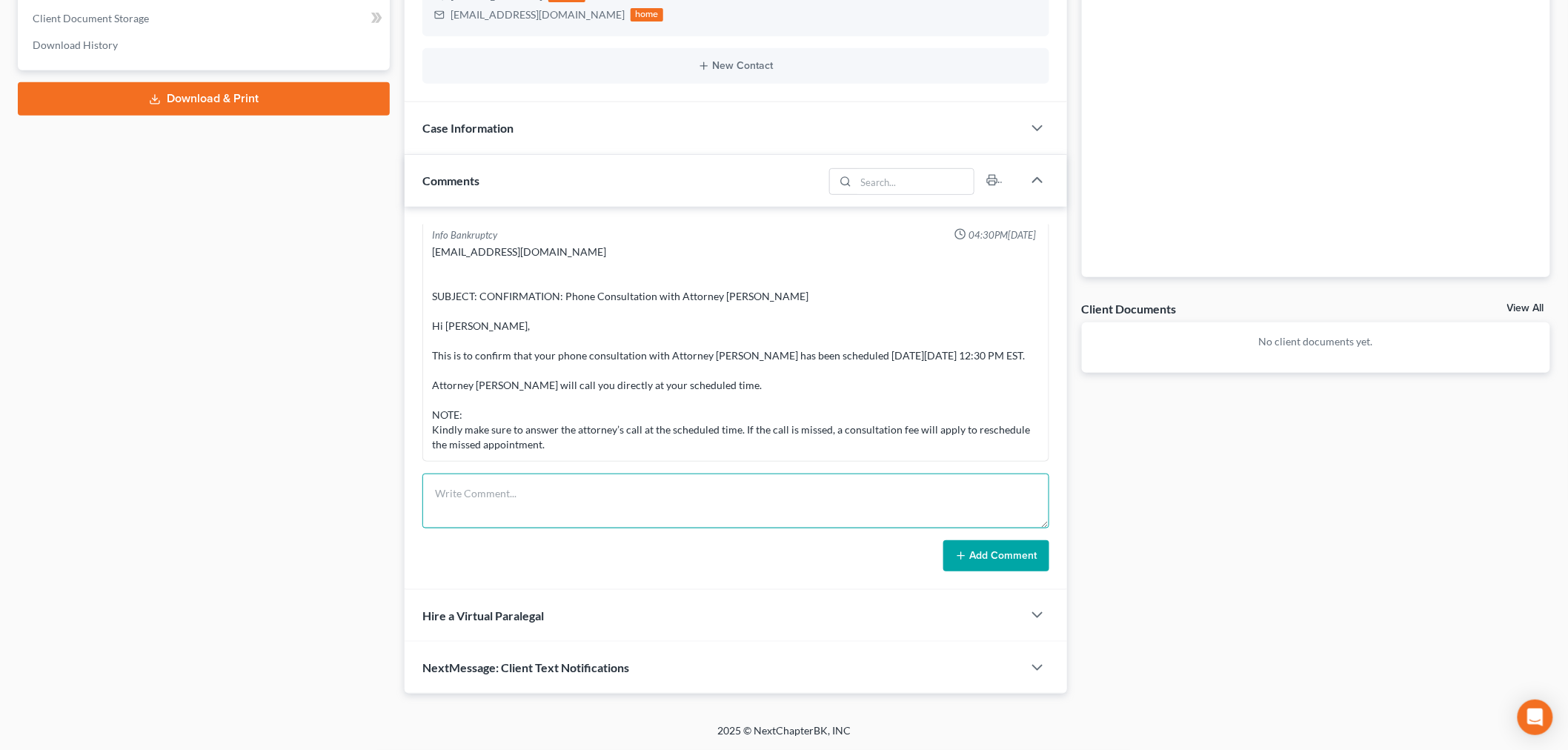
click at [951, 506] on textarea at bounding box center [736, 501] width 627 height 55
paste textarea "________________________________________ From: Iris Kwon <iris@bankruptcynearme…"
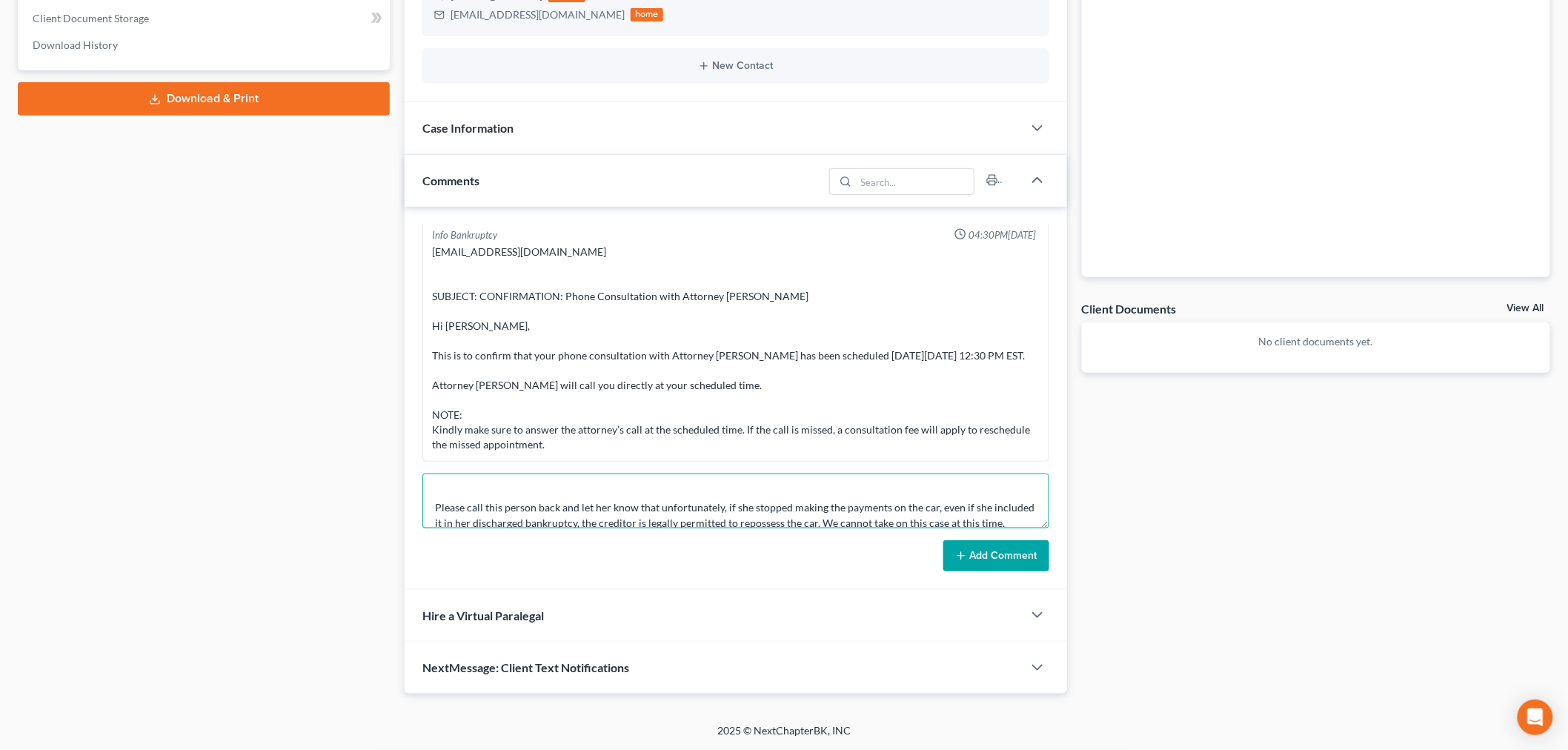
type textarea "________________________________________ From: Iris Kwon <iris@bankruptcynearme…"
click at [990, 555] on button "Add Comment" at bounding box center [996, 556] width 106 height 31
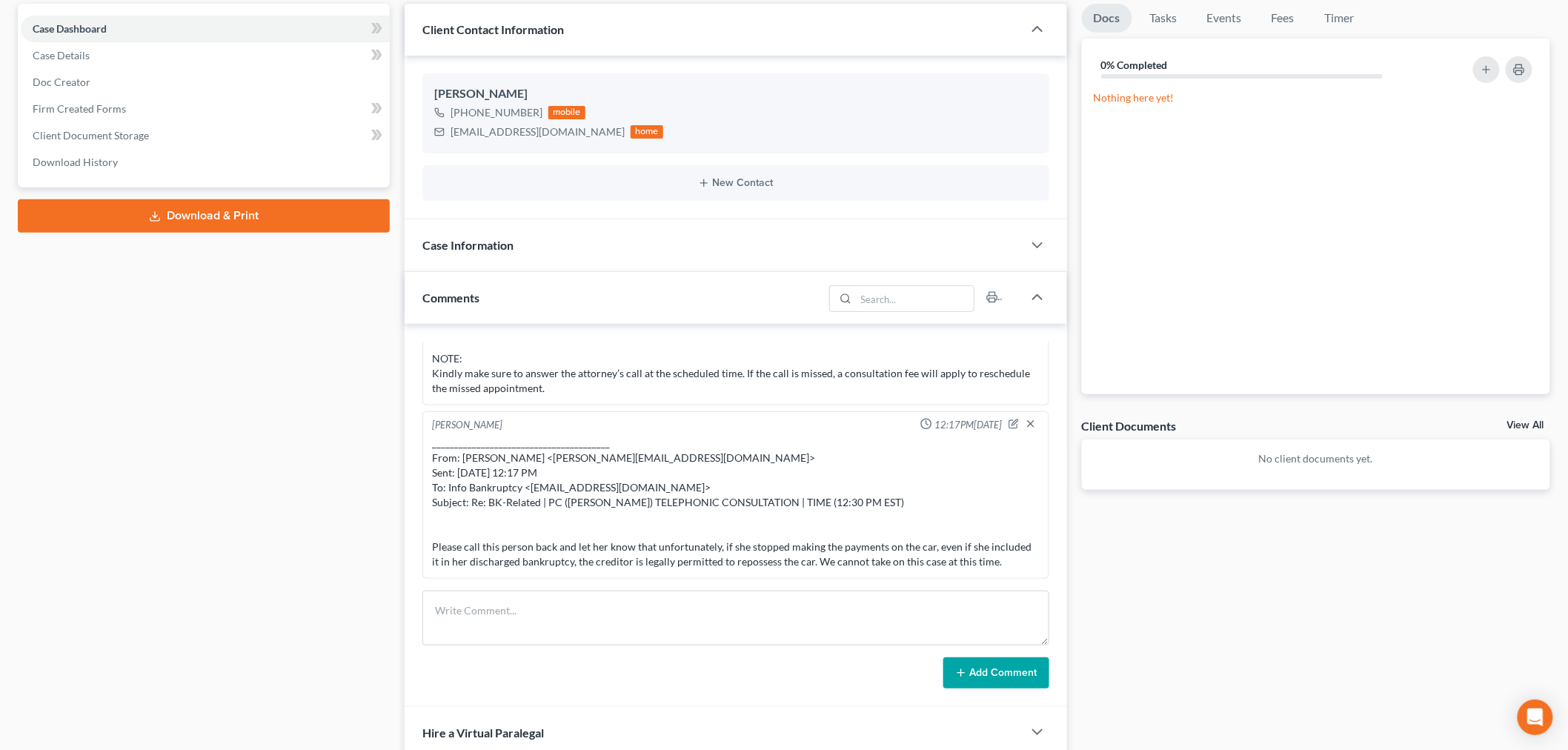
scroll to position [0, 0]
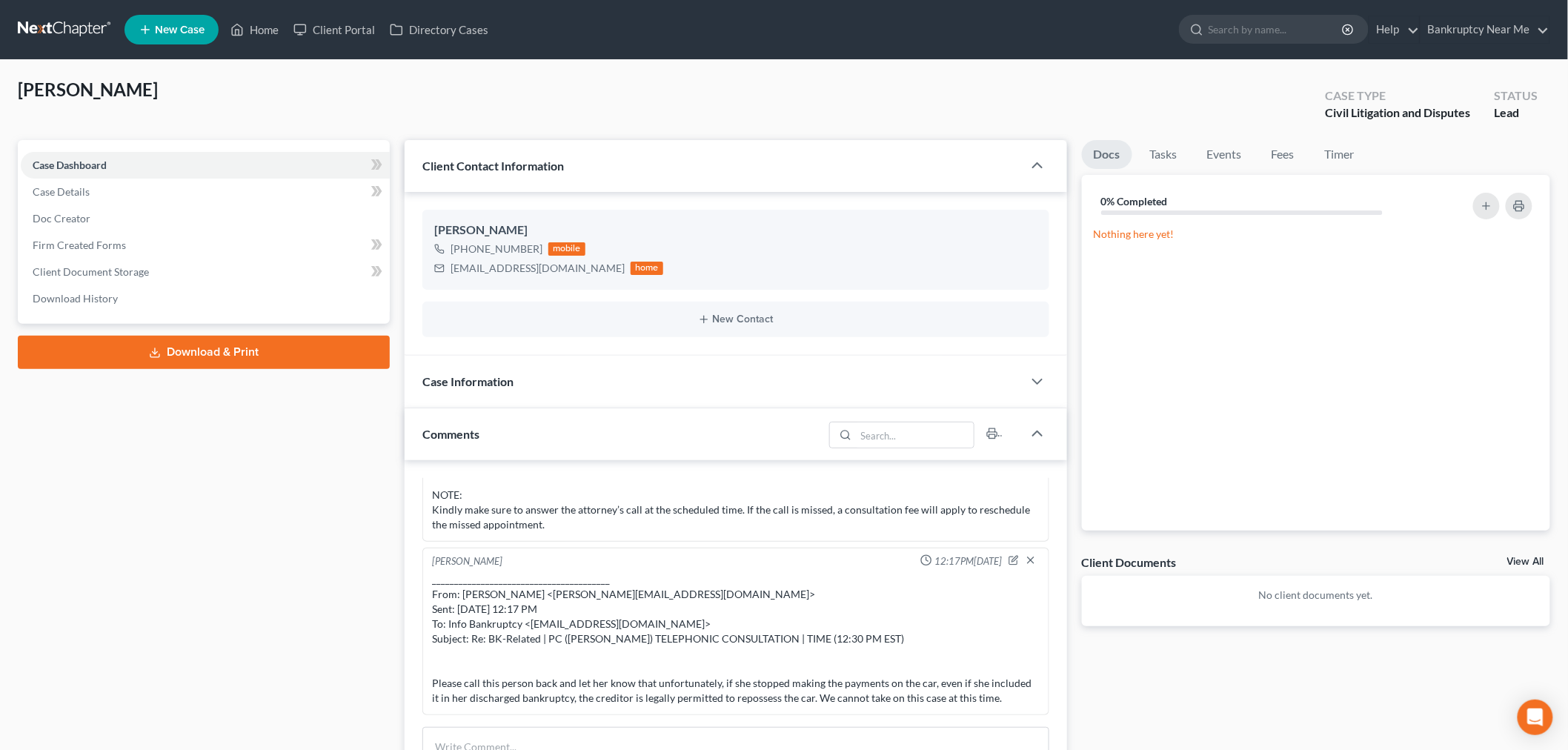
click at [65, 29] on link at bounding box center [65, 29] width 95 height 27
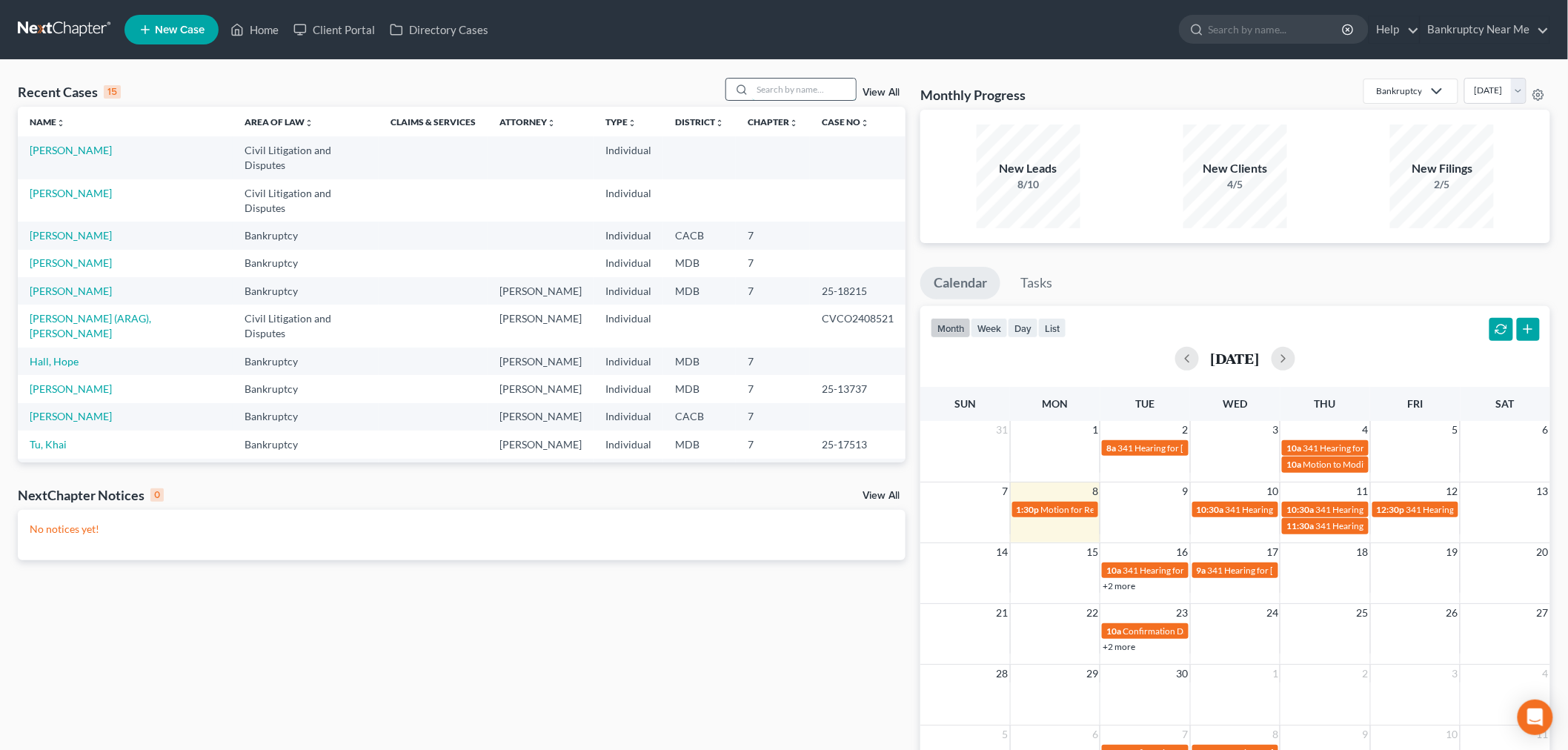
drag, startPoint x: 760, startPoint y: 99, endPoint x: 766, endPoint y: 92, distance: 9.2
click at [760, 99] on input "search" at bounding box center [804, 89] width 104 height 21
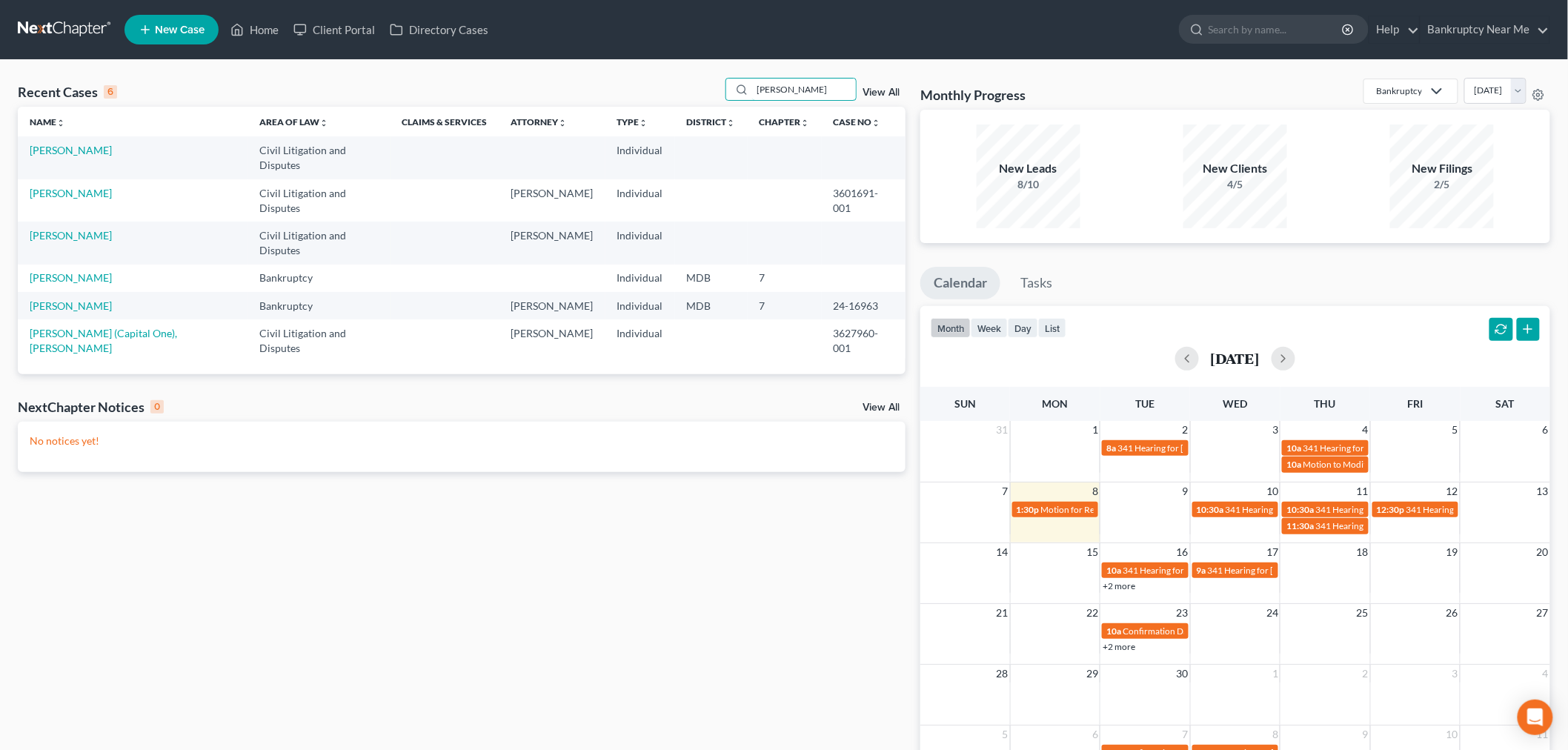
type input "[PERSON_NAME]"
click at [52, 160] on td "[PERSON_NAME]" at bounding box center [132, 158] width 229 height 42
click at [56, 145] on link "[PERSON_NAME]" at bounding box center [70, 150] width 82 height 12
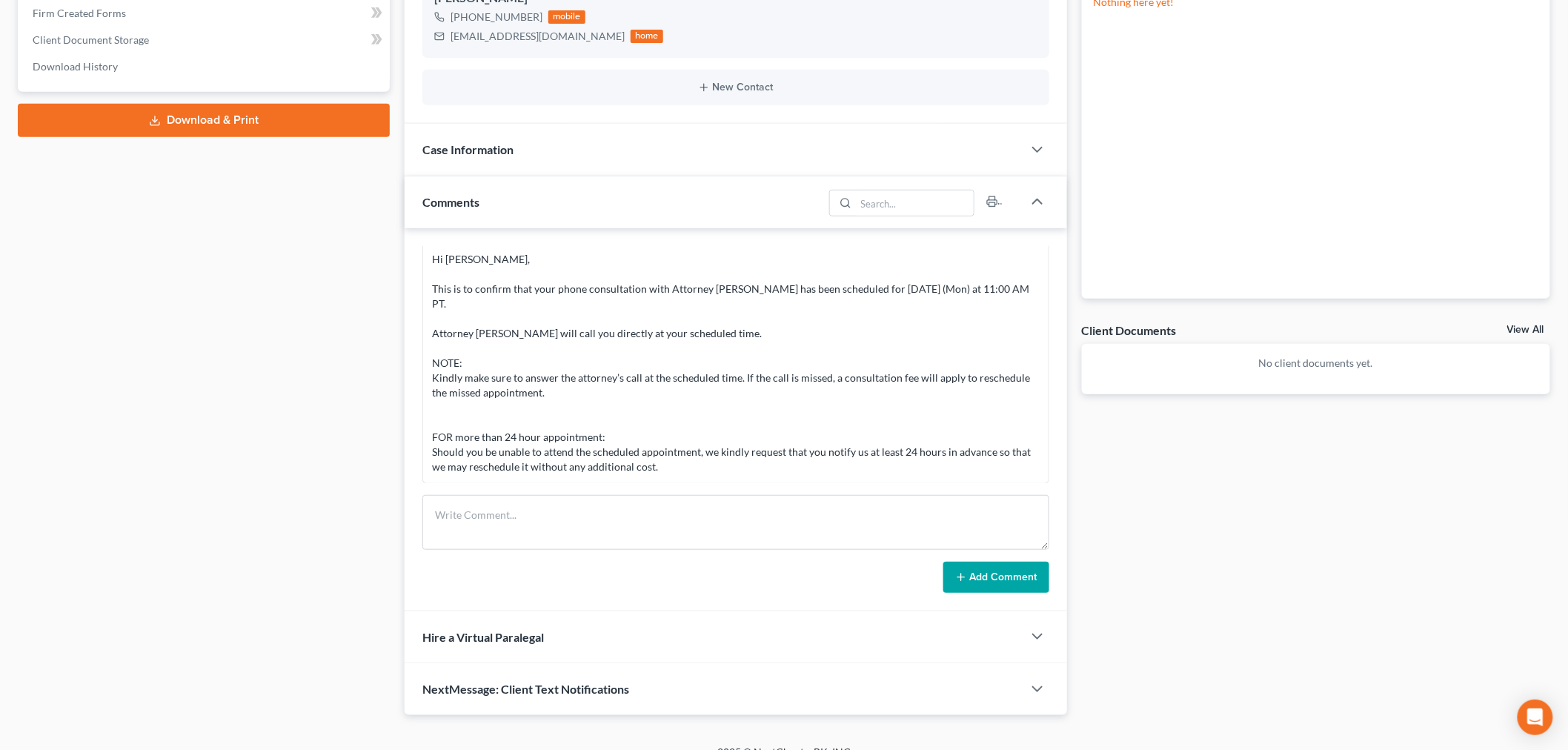
scroll to position [253, 0]
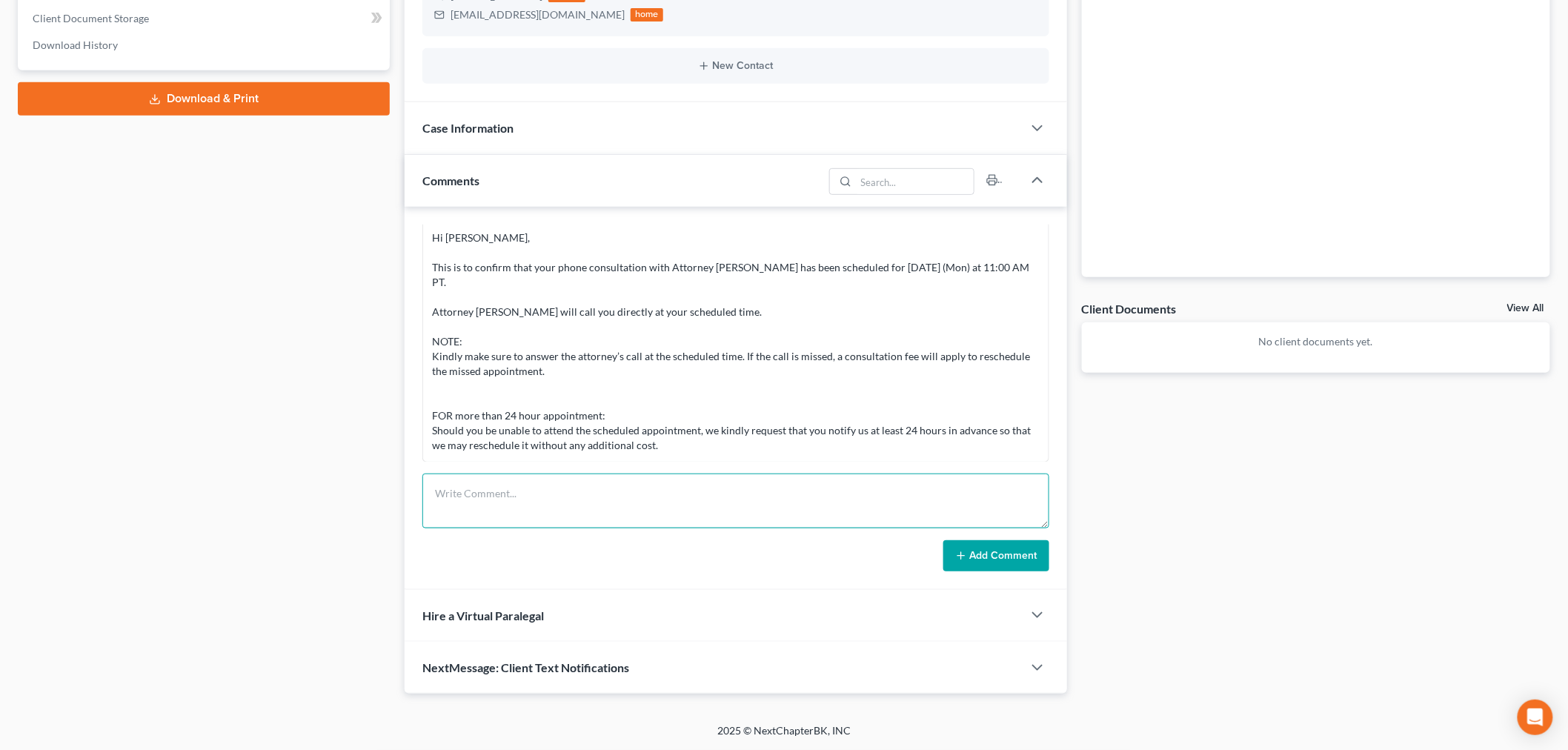
click at [594, 492] on textarea at bounding box center [736, 501] width 627 height 55
paste textarea "________________________________________ From: [PERSON_NAME] <[PERSON_NAME][EMA…"
type textarea "________________________________________ From: [PERSON_NAME] <[PERSON_NAME][EMA…"
click at [1000, 548] on button "Add Comment" at bounding box center [996, 556] width 106 height 31
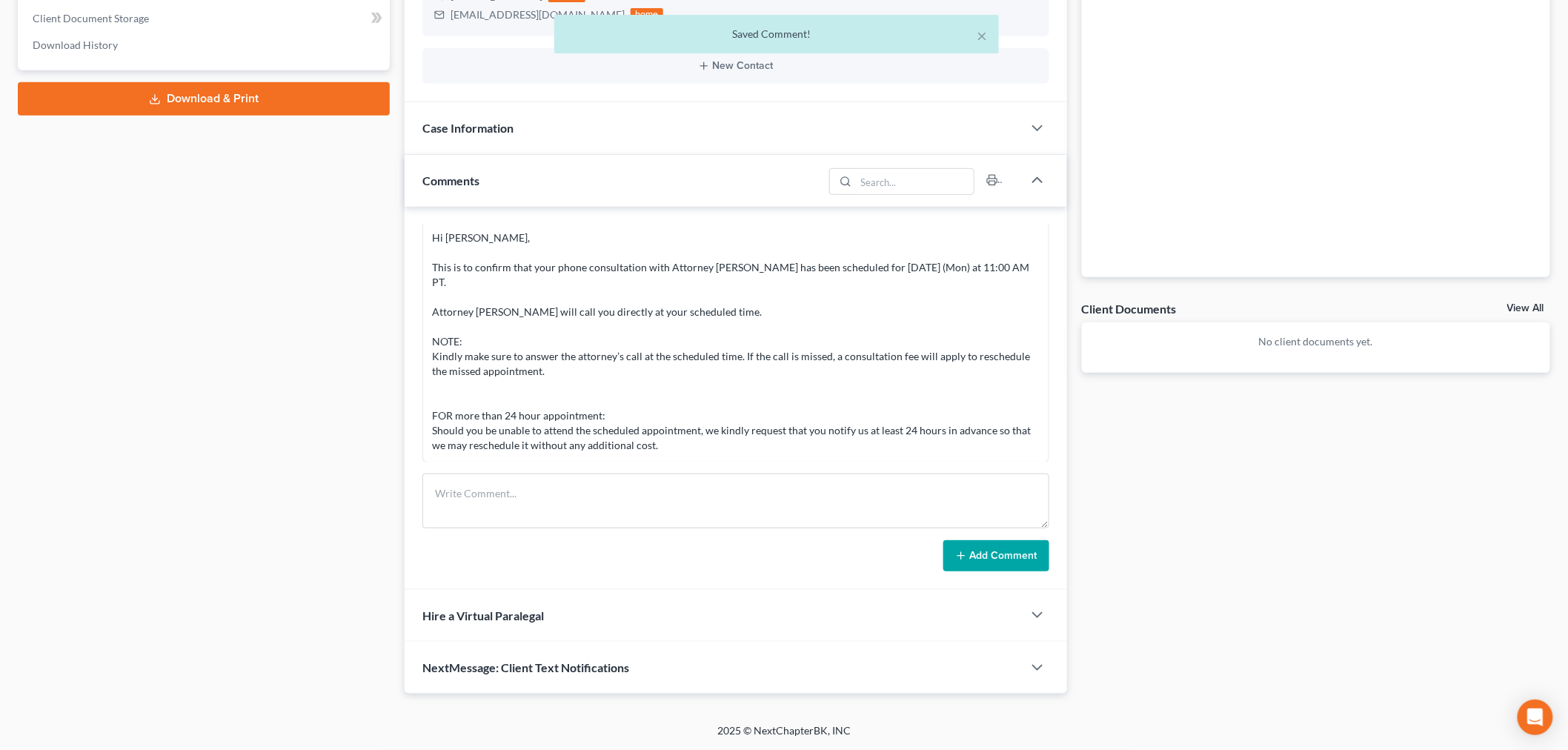
scroll to position [720, 0]
